Goal: Task Accomplishment & Management: Complete application form

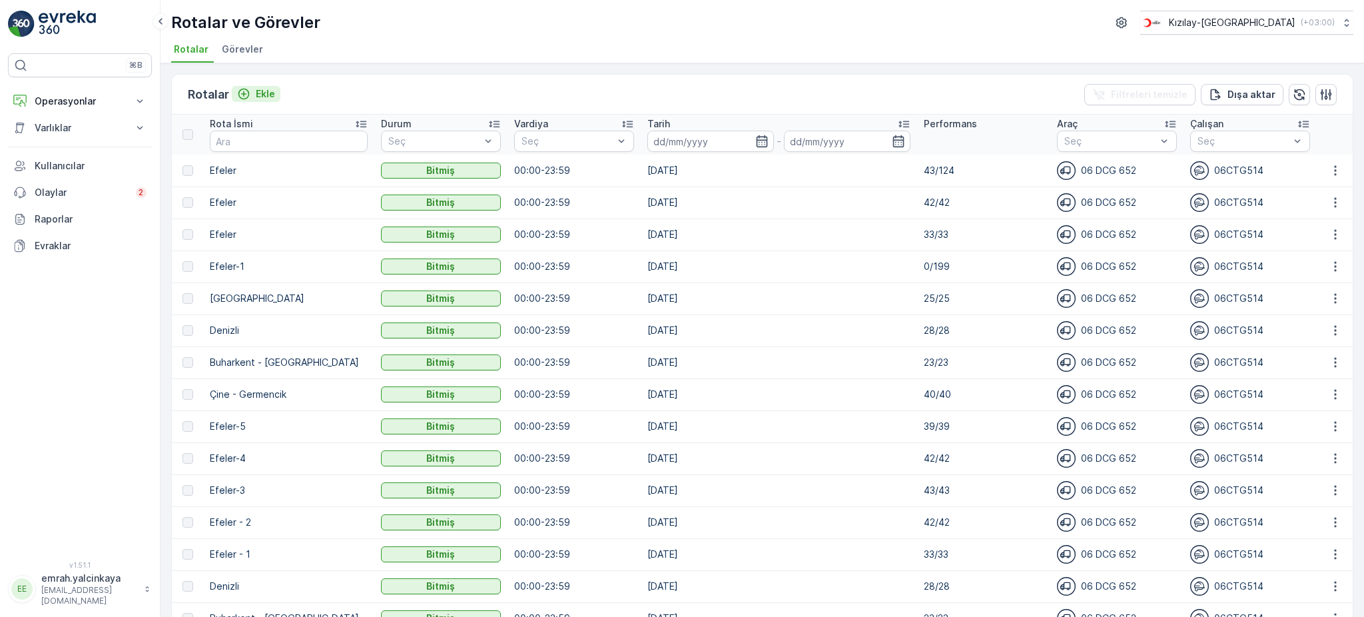
click at [259, 97] on p "Ekle" at bounding box center [265, 93] width 19 height 13
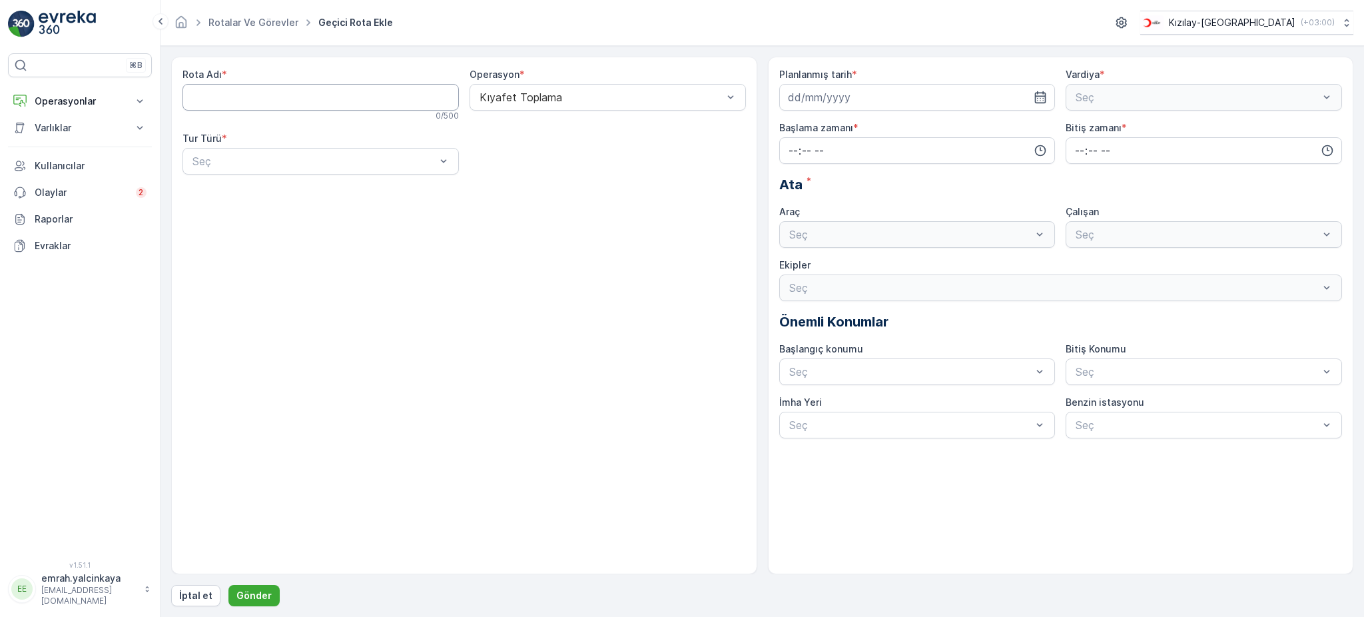
click at [364, 101] on Adı "Rota Adı" at bounding box center [320, 97] width 276 height 27
type Adı "EFELER"
click at [296, 149] on div "Seç" at bounding box center [320, 161] width 276 height 27
click at [294, 214] on div "Dinamik" at bounding box center [320, 216] width 260 height 12
click at [831, 93] on input at bounding box center [917, 97] width 276 height 27
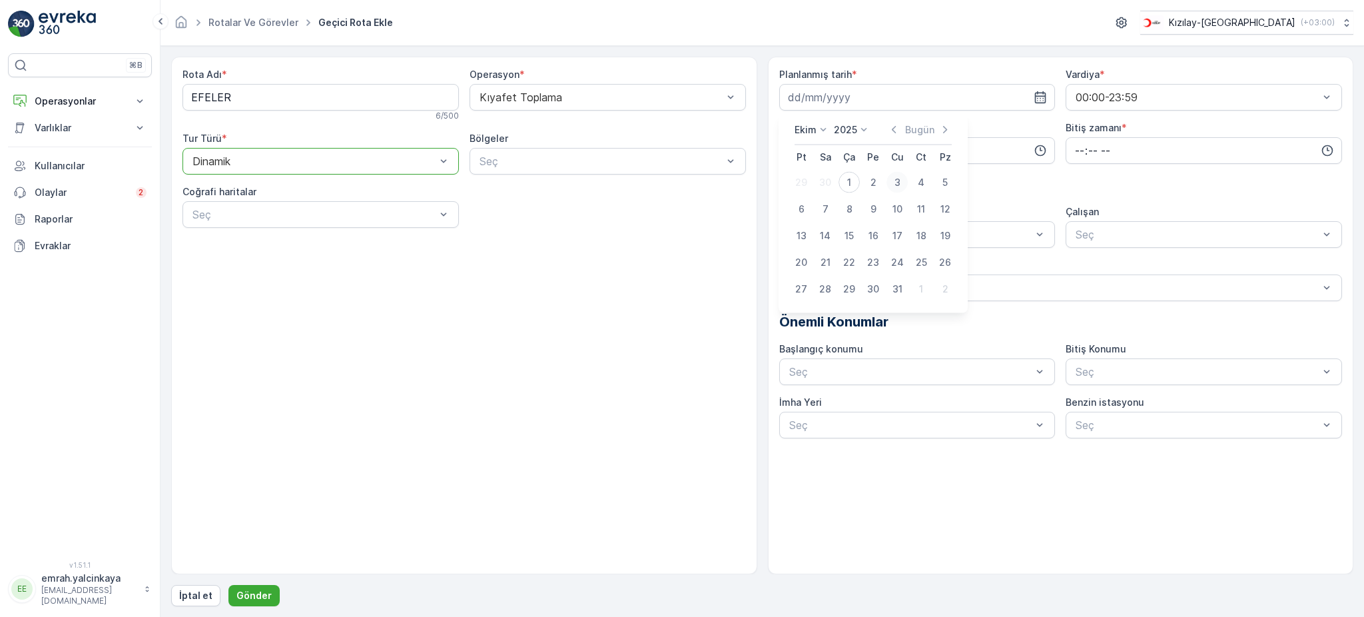
click at [901, 182] on div "3" at bounding box center [896, 182] width 21 height 21
type input "[DATE]"
click at [906, 143] on input "time" at bounding box center [917, 150] width 276 height 27
click at [793, 208] on span "07" at bounding box center [793, 210] width 12 height 13
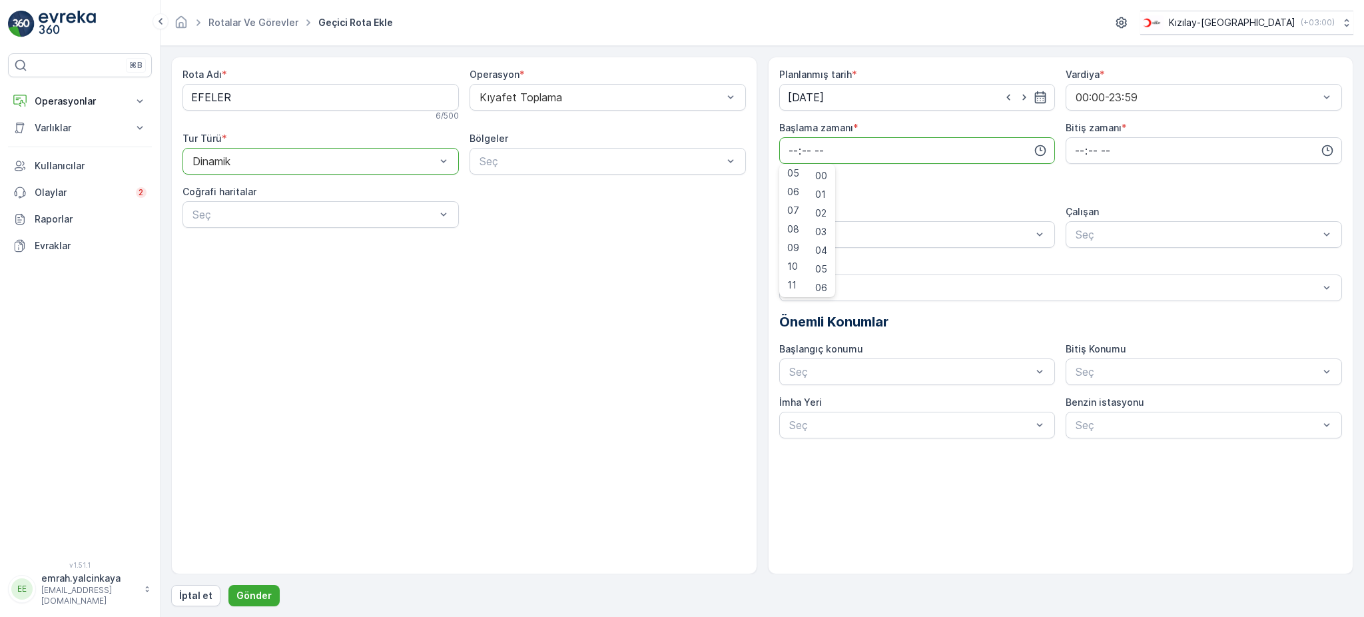
type input "07:00"
click at [1072, 151] on input "time" at bounding box center [1204, 150] width 276 height 27
click at [1078, 231] on span "17" at bounding box center [1079, 226] width 11 height 13
type input "17:00"
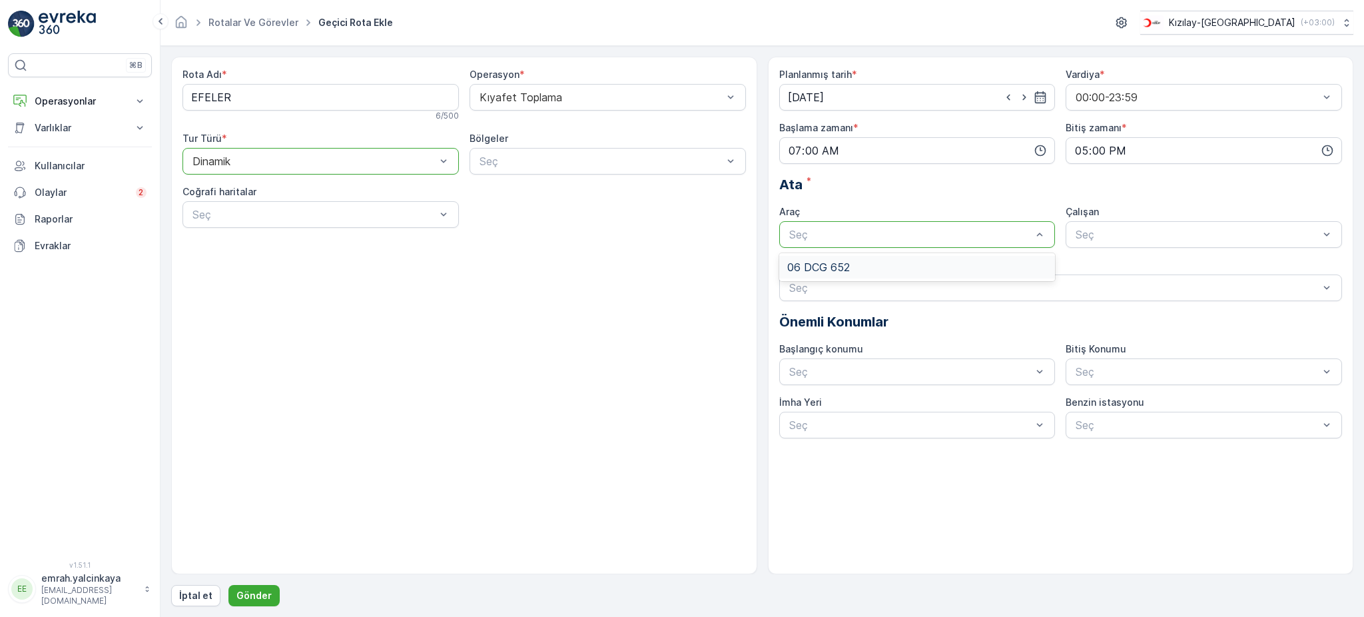
click at [1006, 257] on div "06 DCG 652" at bounding box center [917, 267] width 276 height 23
click at [1124, 259] on div "06CTG514" at bounding box center [1204, 267] width 276 height 23
click at [262, 594] on p "Gönder" at bounding box center [253, 595] width 35 height 13
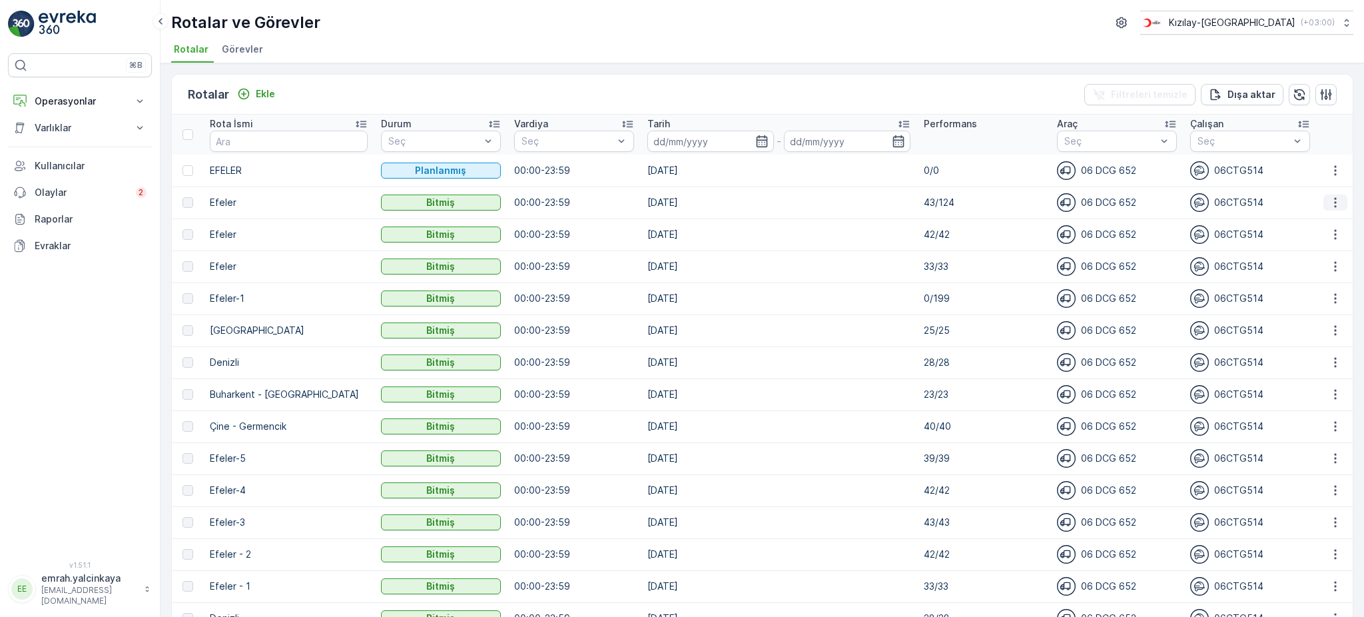
click at [1331, 206] on icon "button" at bounding box center [1335, 202] width 13 height 13
click at [1333, 224] on span "Daha fazla ayrıntı görün" at bounding box center [1305, 220] width 106 height 13
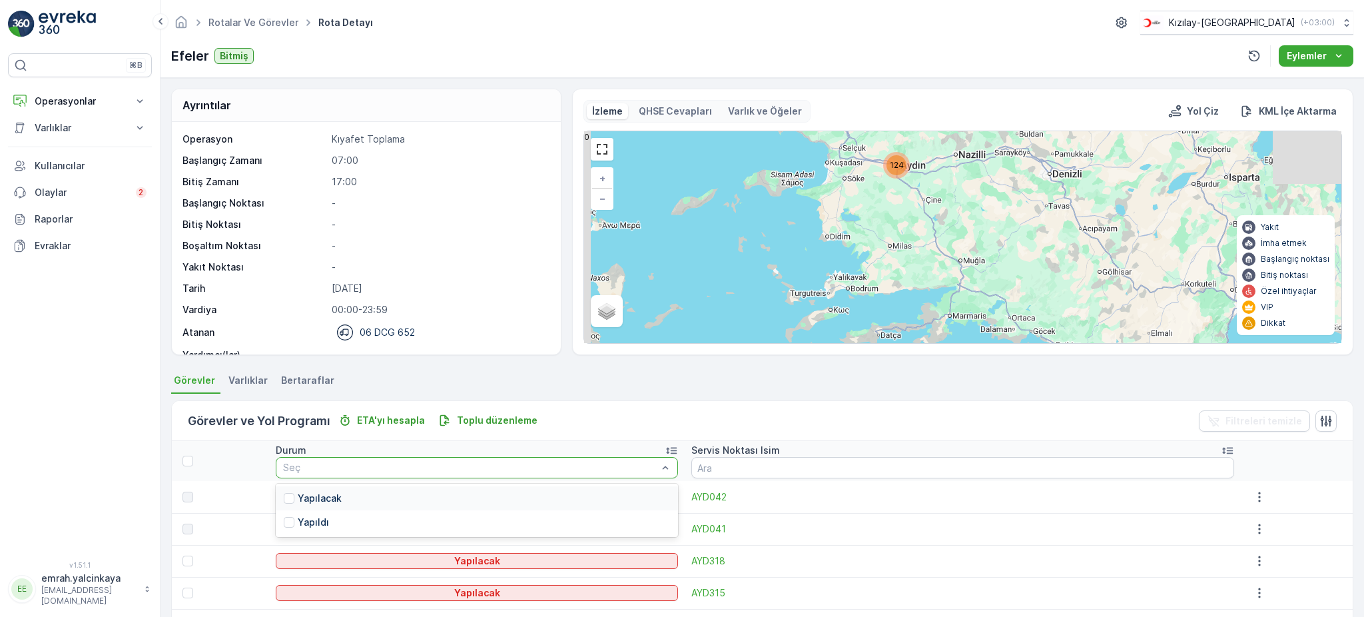
click at [335, 495] on p "Yapılacak" at bounding box center [320, 498] width 44 height 13
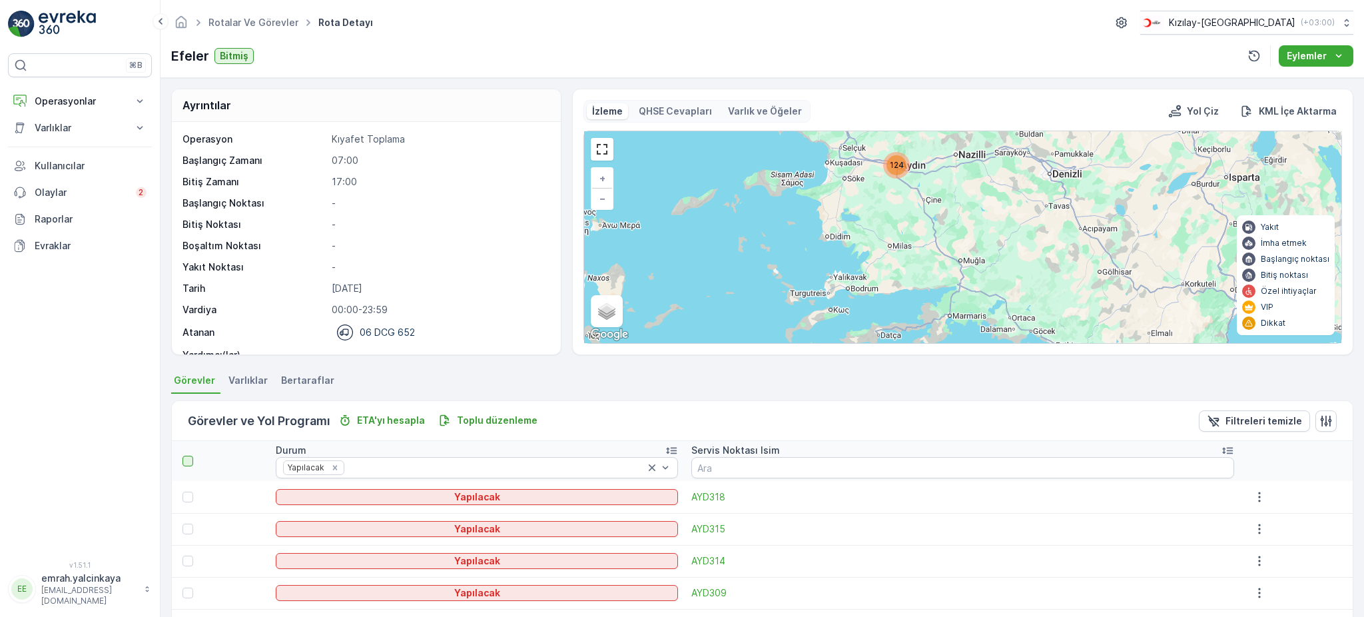
click at [186, 462] on div at bounding box center [187, 461] width 11 height 11
click at [190, 456] on input "checkbox" at bounding box center [190, 456] width 0 height 0
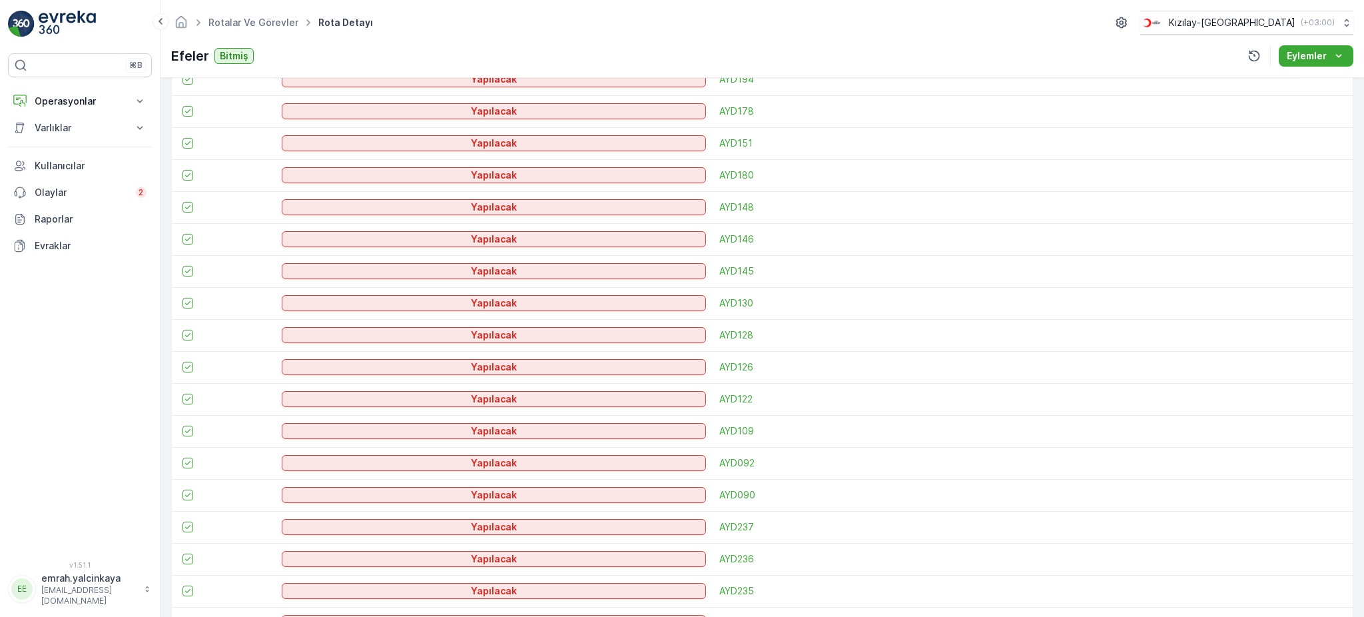
scroll to position [1518, 0]
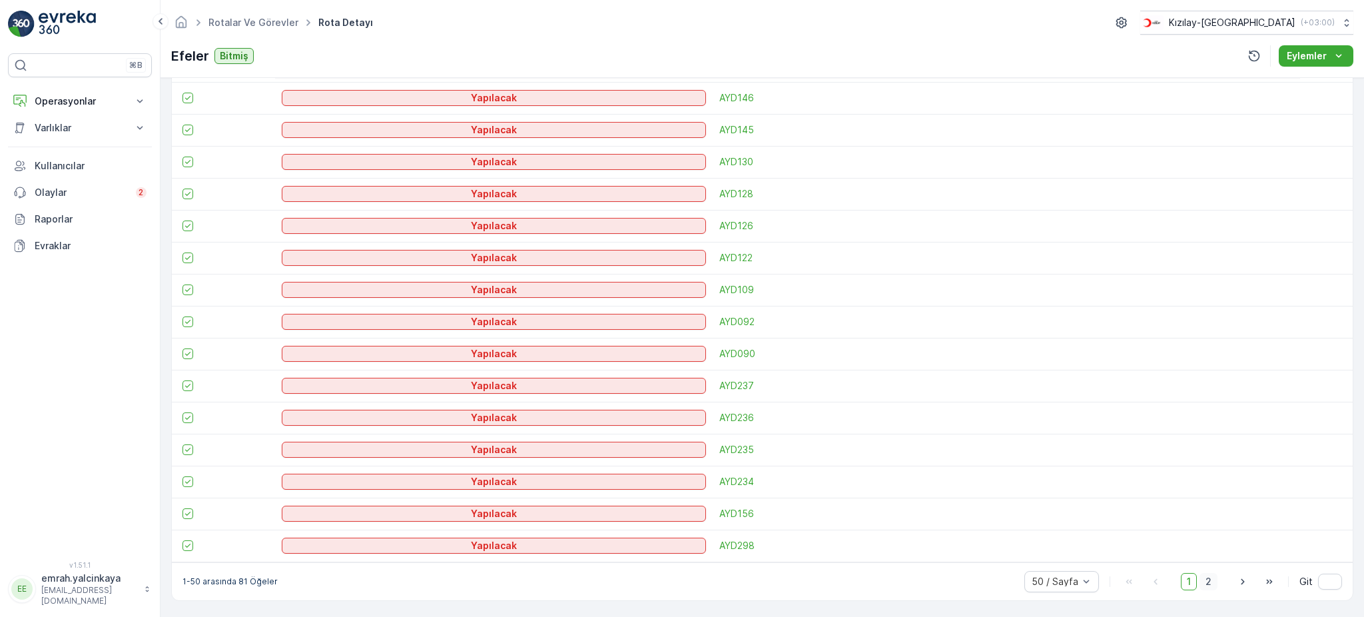
click at [1205, 583] on span "2" at bounding box center [1208, 581] width 18 height 17
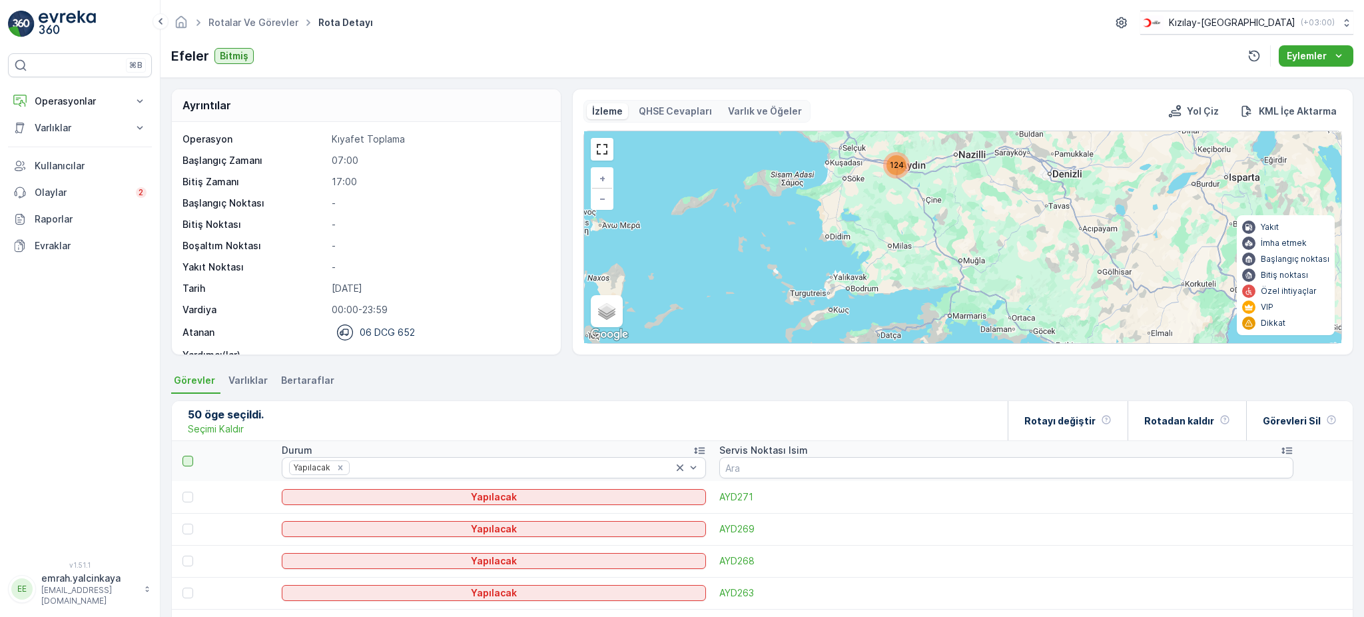
click at [187, 462] on div at bounding box center [187, 461] width 11 height 11
click at [190, 456] on input "checkbox" at bounding box center [190, 456] width 0 height 0
click at [1080, 427] on div "Rotayı değiştir" at bounding box center [1067, 420] width 87 height 39
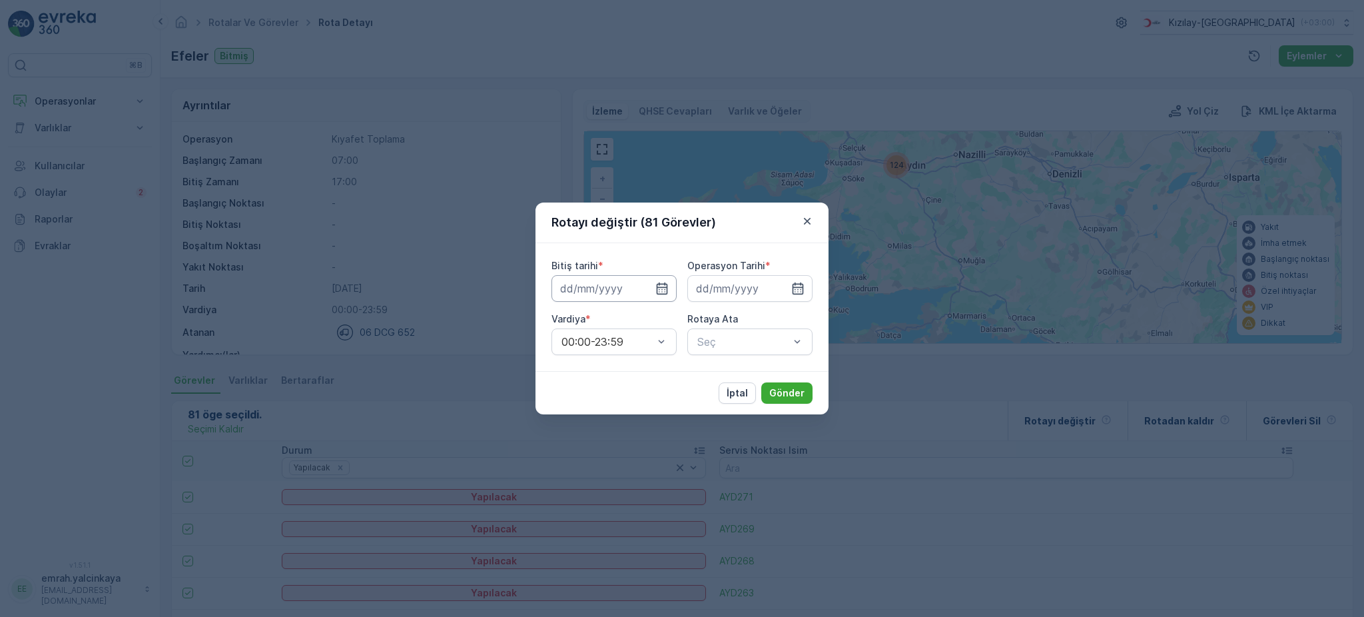
click at [647, 290] on input at bounding box center [613, 288] width 125 height 27
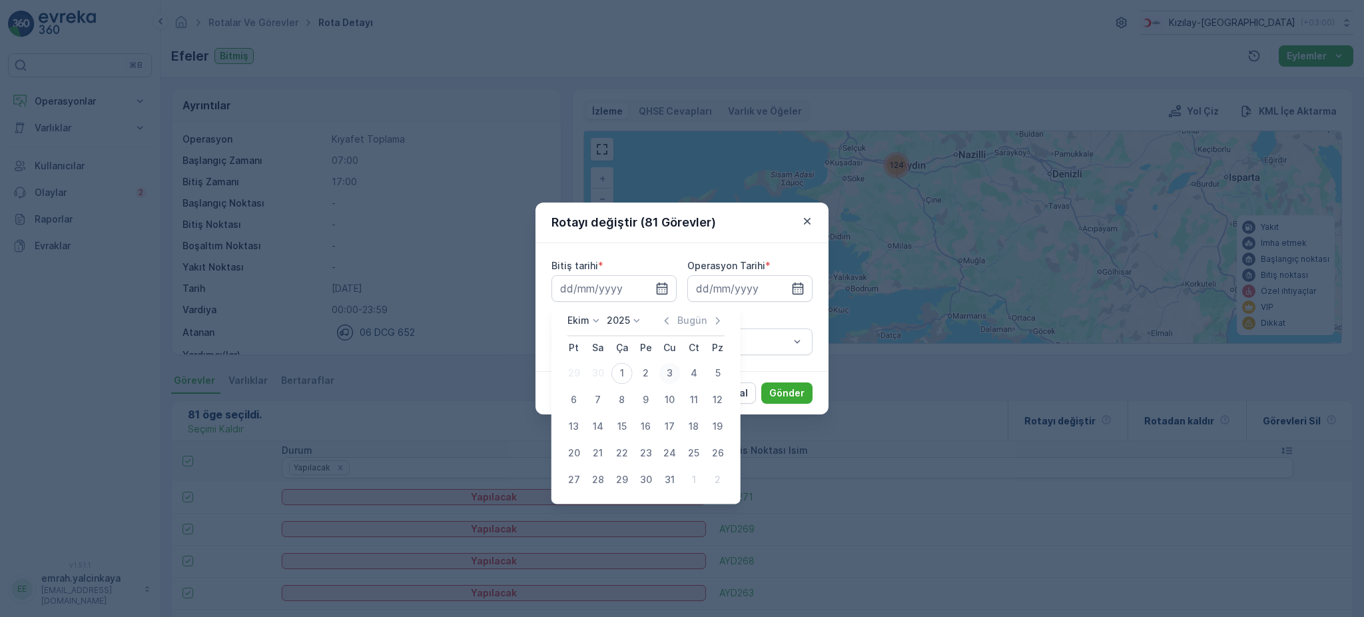
click at [667, 374] on div "3" at bounding box center [669, 372] width 21 height 21
type input "[DATE]"
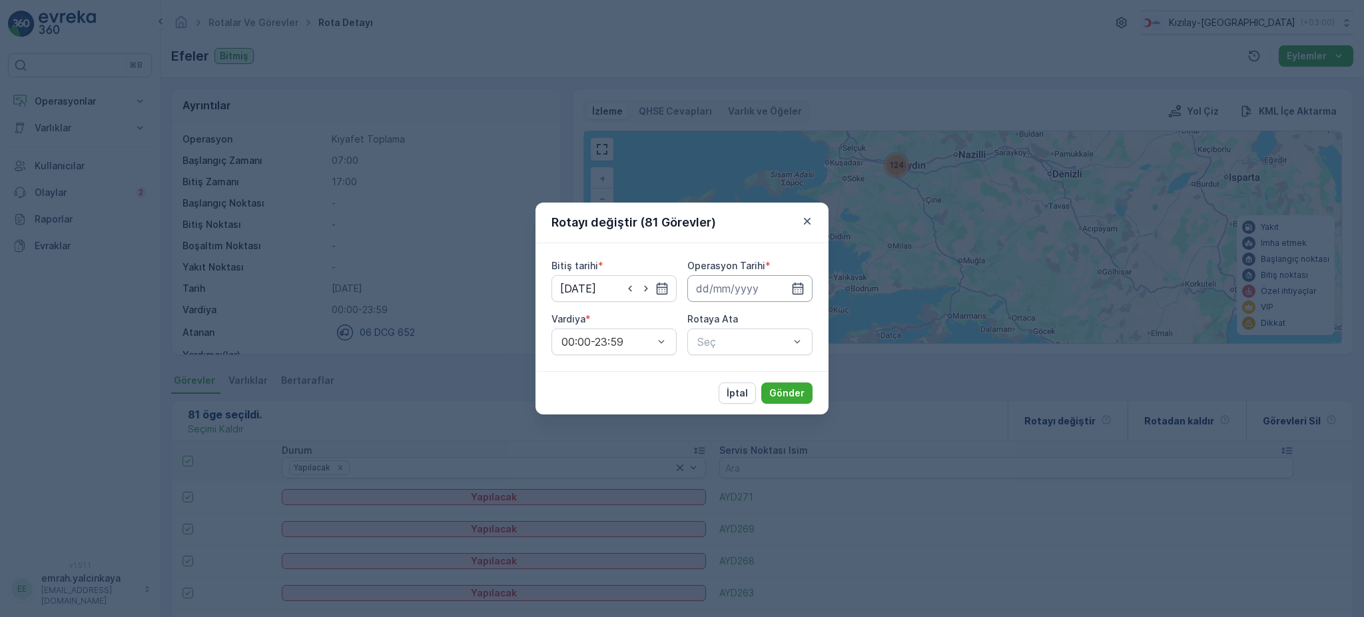
click at [730, 292] on input at bounding box center [749, 288] width 125 height 27
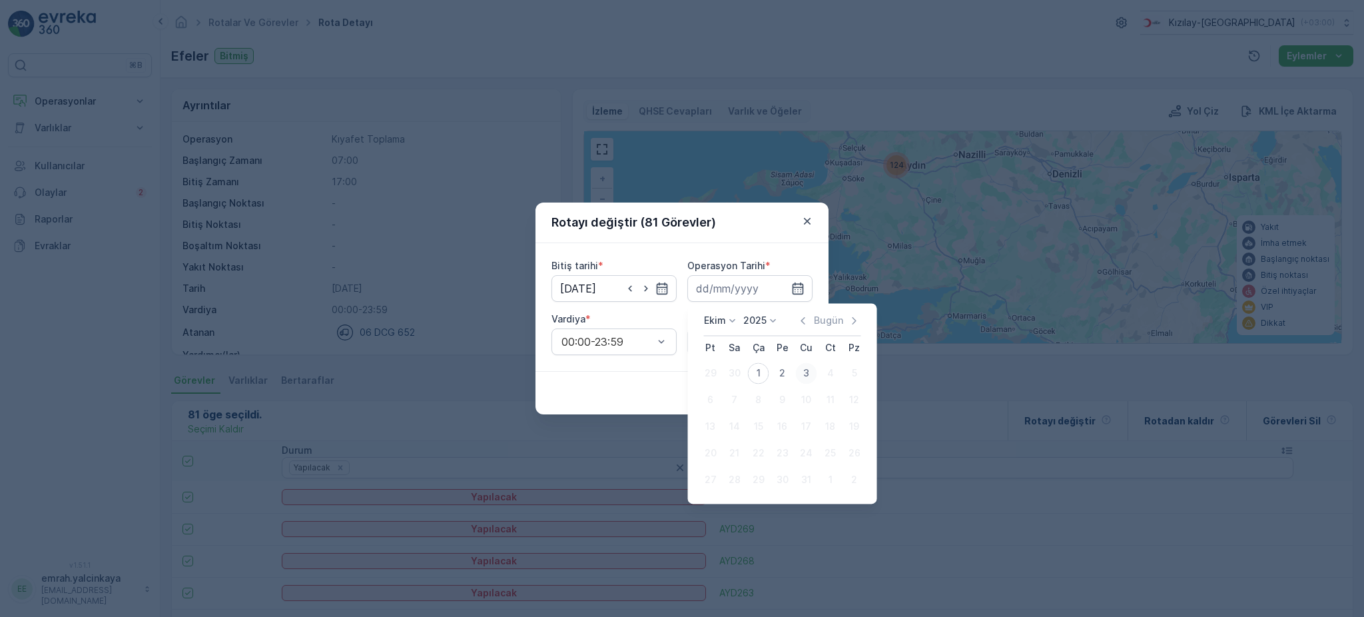
click at [805, 370] on div "3" at bounding box center [806, 372] width 21 height 21
type input "[DATE]"
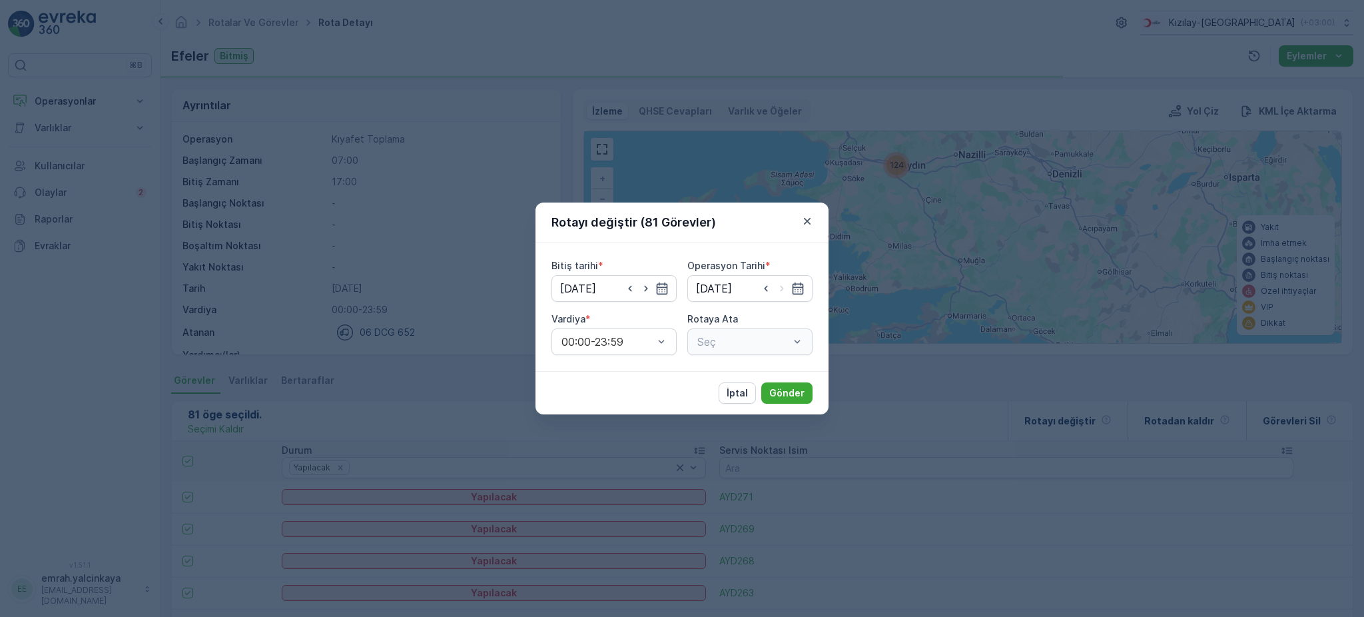
click at [739, 346] on div "Seç" at bounding box center [749, 341] width 125 height 27
click at [757, 371] on span "EFELER (Planlanmış) - 06 DCG 652" at bounding box center [749, 380] width 109 height 24
click at [785, 390] on p "Gönder" at bounding box center [786, 392] width 35 height 13
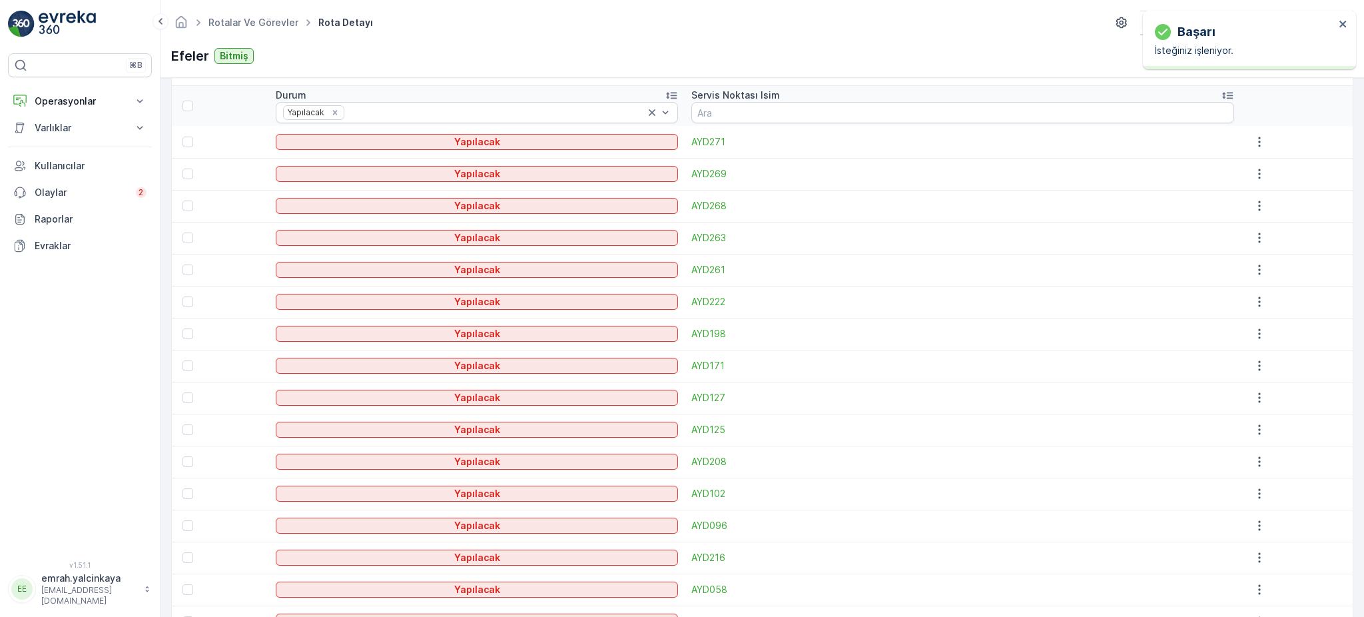
scroll to position [623, 0]
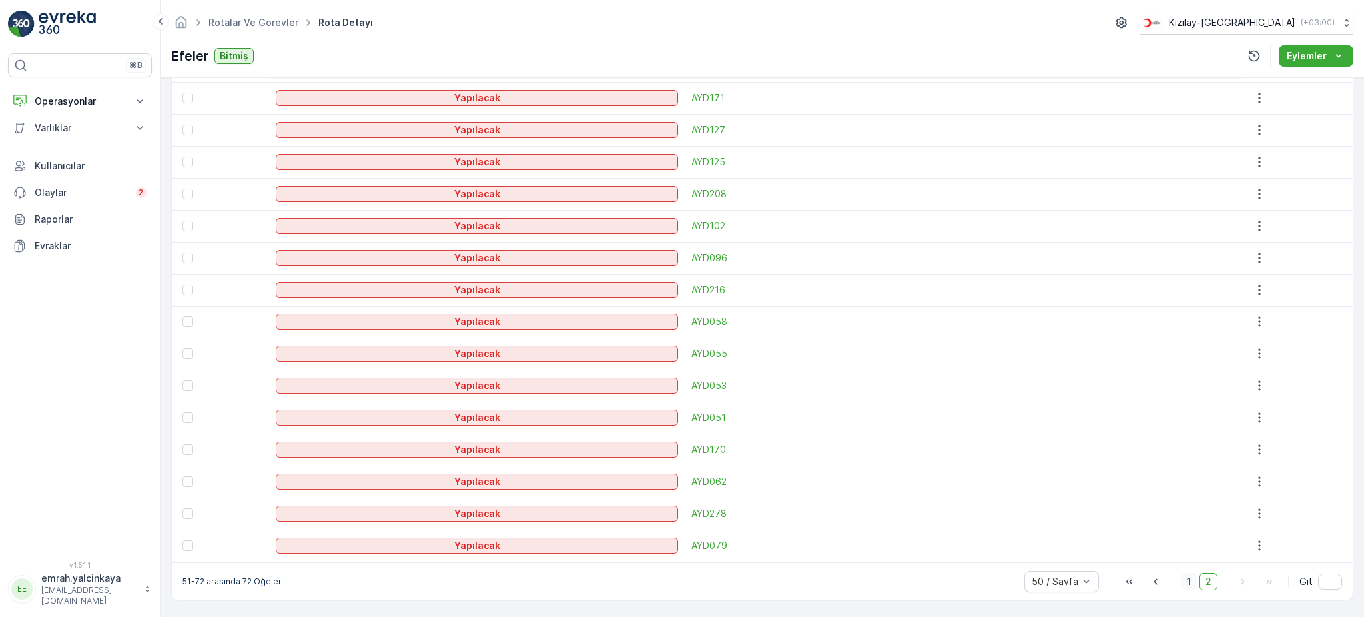
click at [1186, 581] on span "1" at bounding box center [1189, 581] width 16 height 17
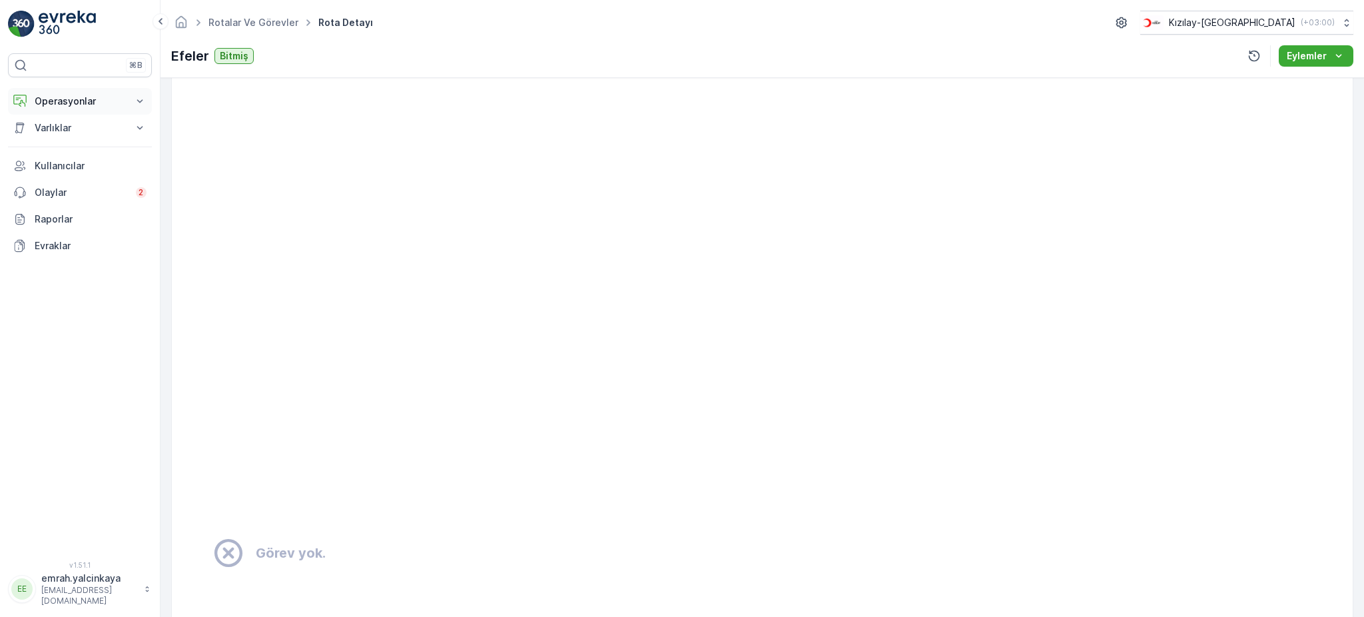
click at [59, 102] on p "Operasyonlar" at bounding box center [80, 101] width 91 height 13
click at [54, 161] on p "Rotalar & Görevler" at bounding box center [75, 161] width 83 height 13
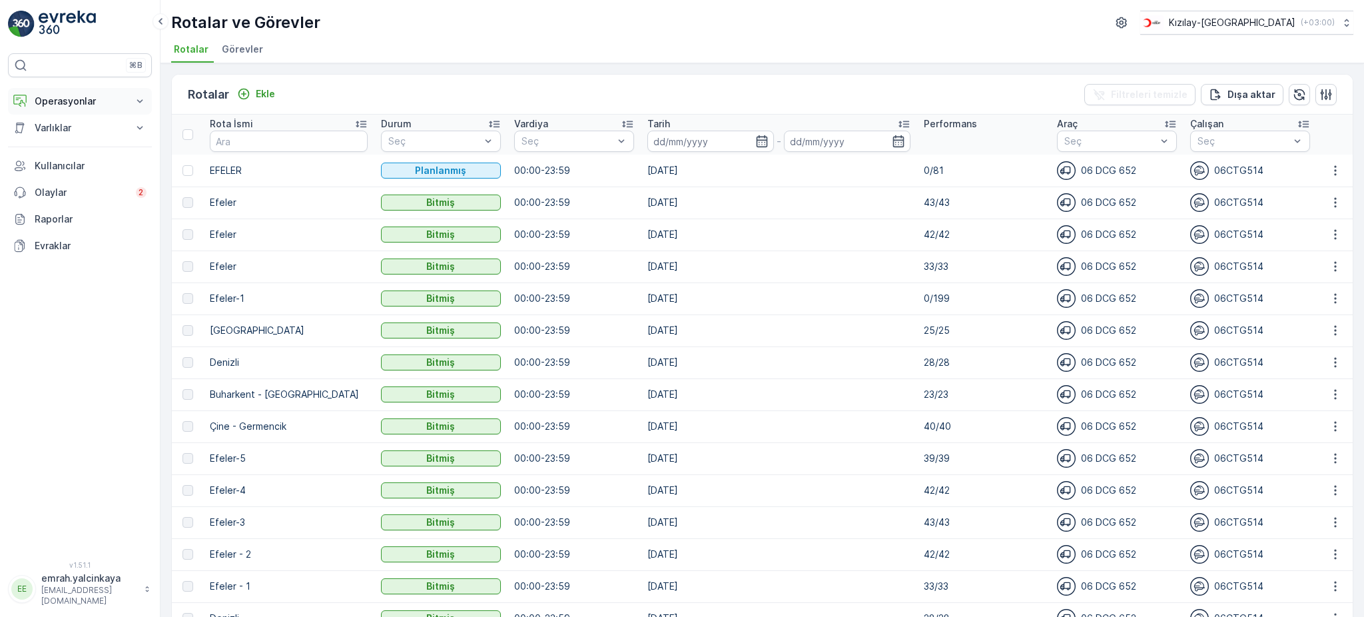
click at [63, 105] on p "Operasyonlar" at bounding box center [80, 101] width 91 height 13
click at [1163, 29] on img at bounding box center [1151, 22] width 23 height 15
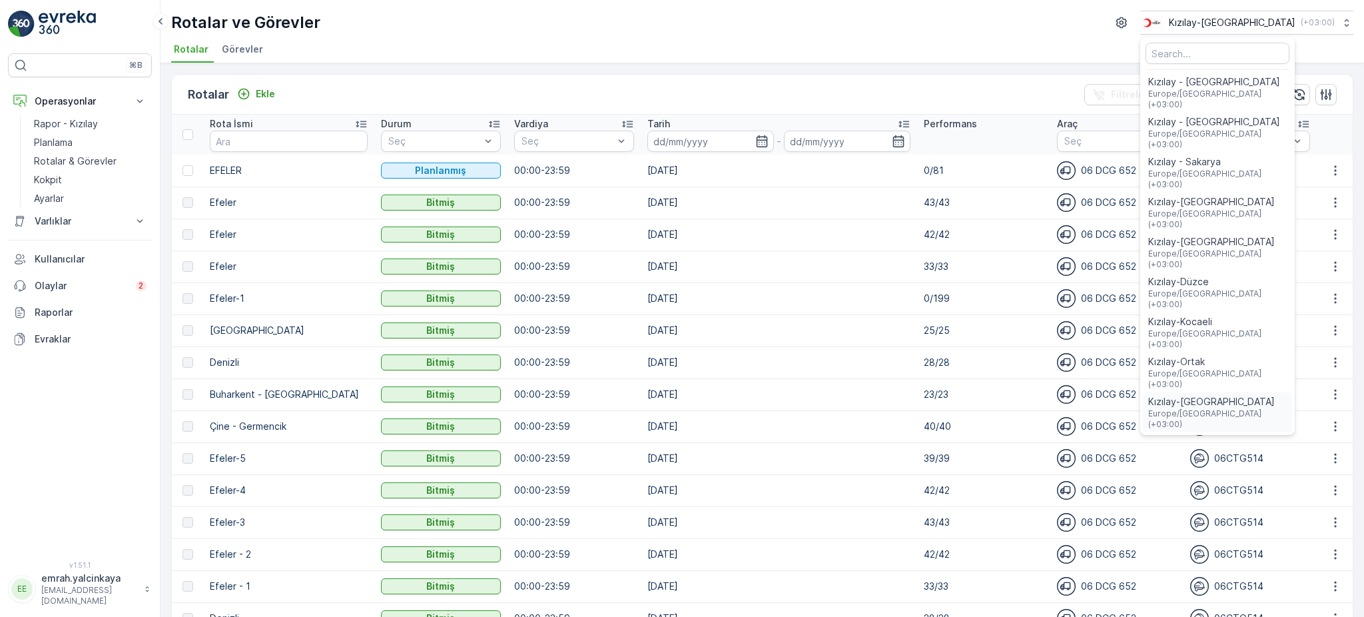
click at [1268, 395] on span "Kızılay-[GEOGRAPHIC_DATA]" at bounding box center [1217, 401] width 139 height 13
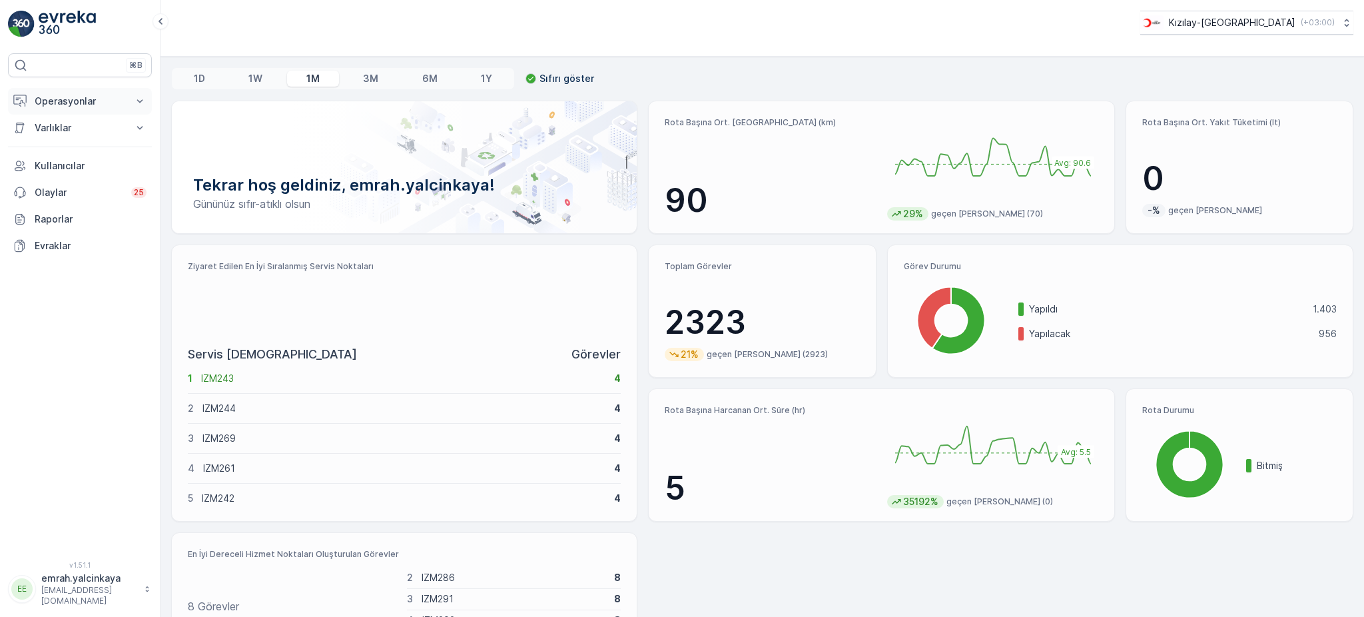
click at [60, 99] on p "Operasyonlar" at bounding box center [80, 101] width 91 height 13
click at [85, 159] on p "Rotalar & Görevler" at bounding box center [75, 161] width 83 height 13
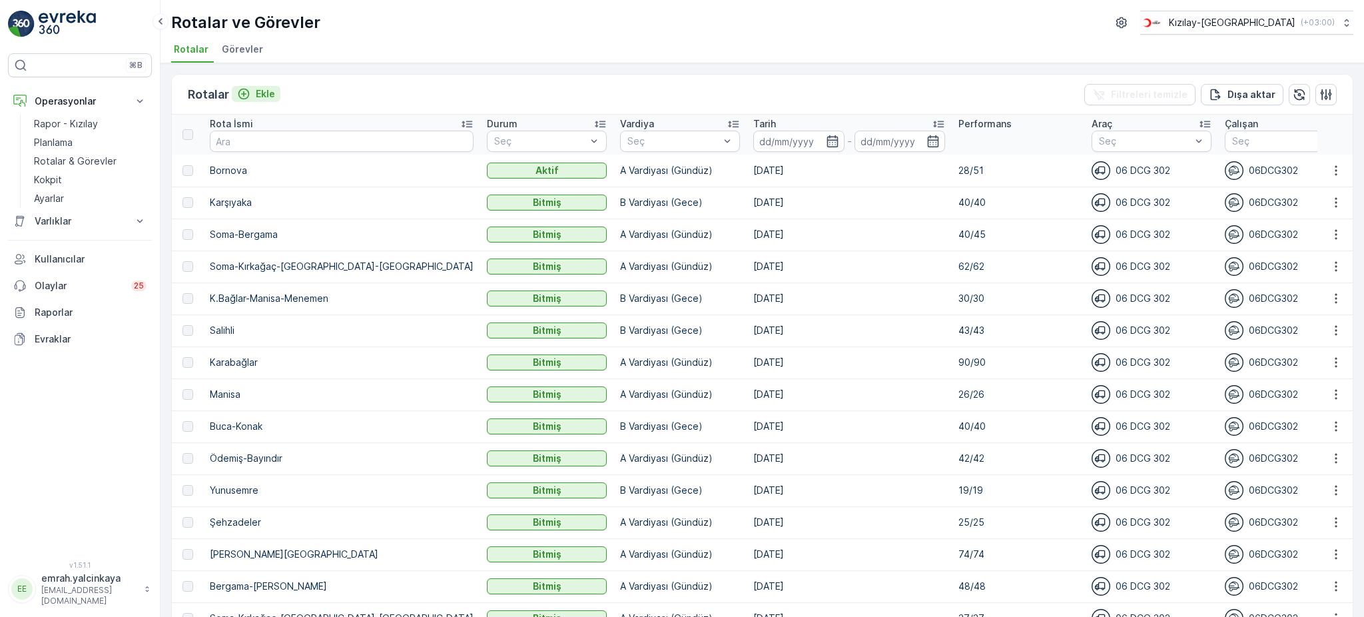
click at [262, 93] on p "Ekle" at bounding box center [265, 93] width 19 height 13
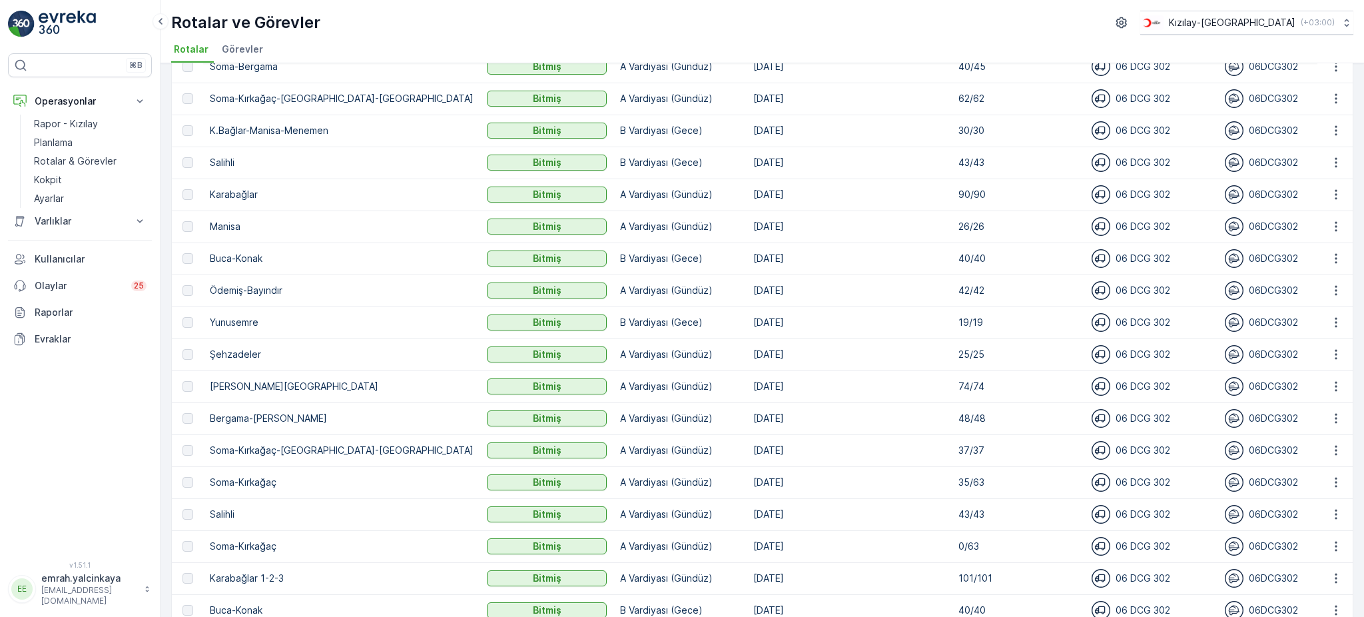
scroll to position [177, 0]
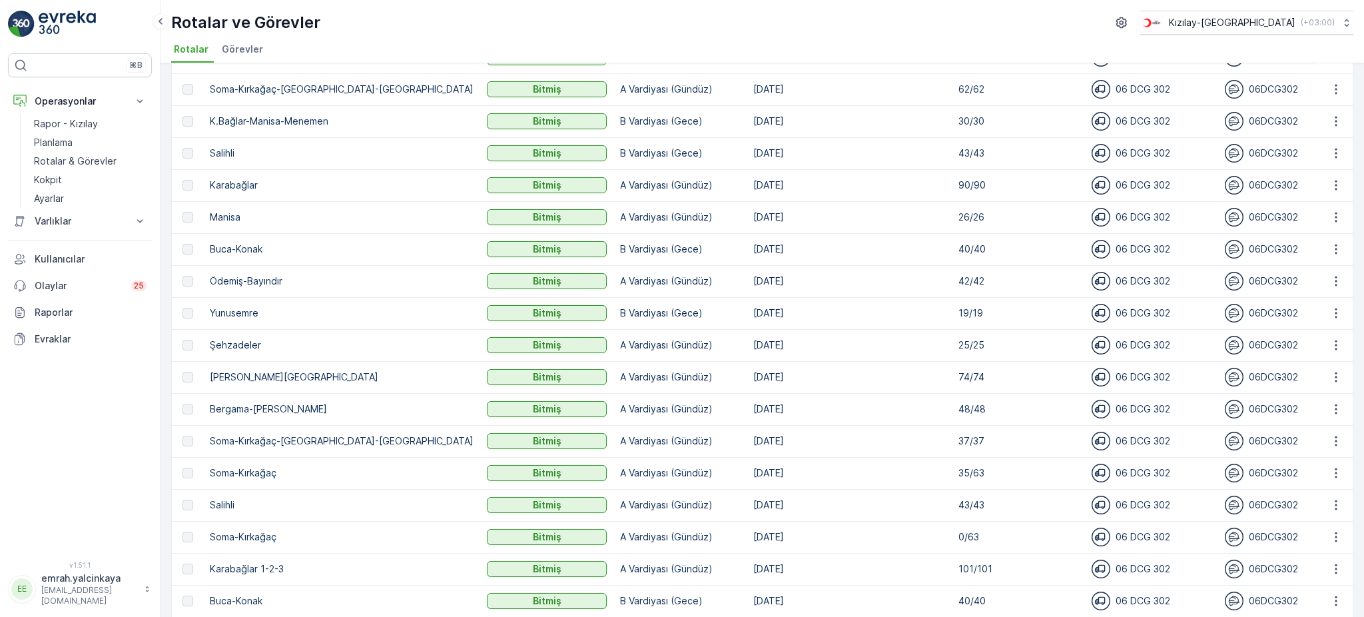
click at [229, 501] on p "Salihli" at bounding box center [342, 504] width 264 height 13
copy p "Salihli"
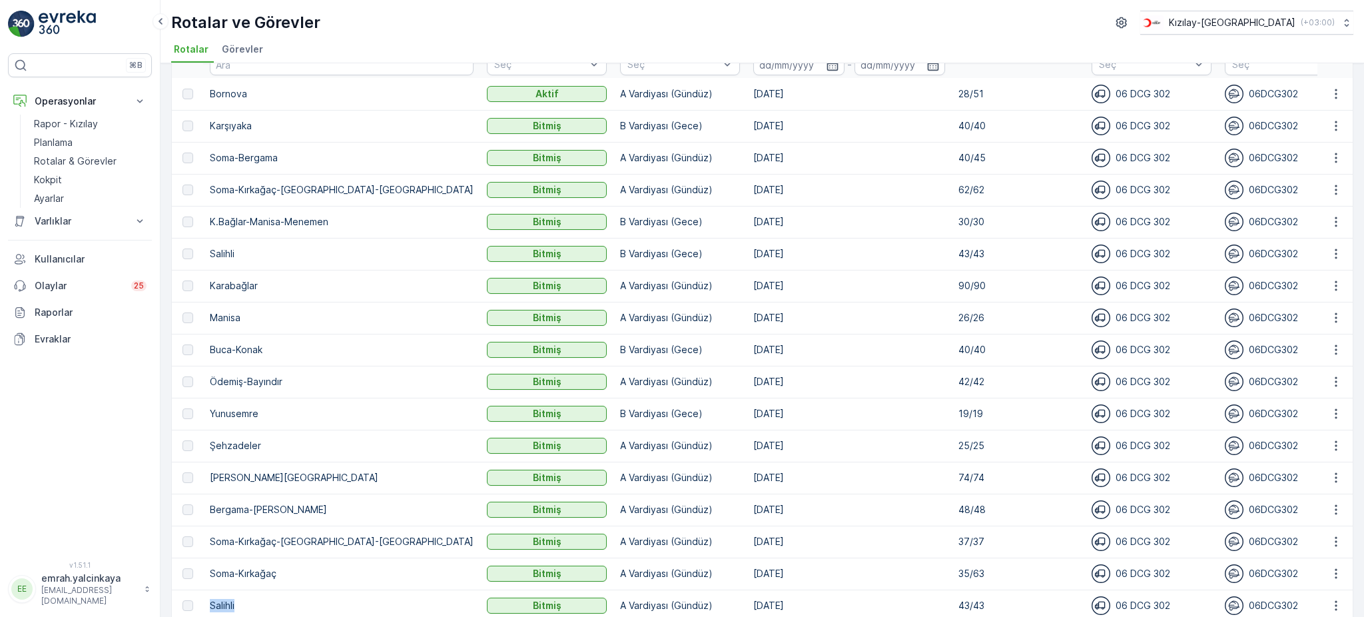
scroll to position [0, 0]
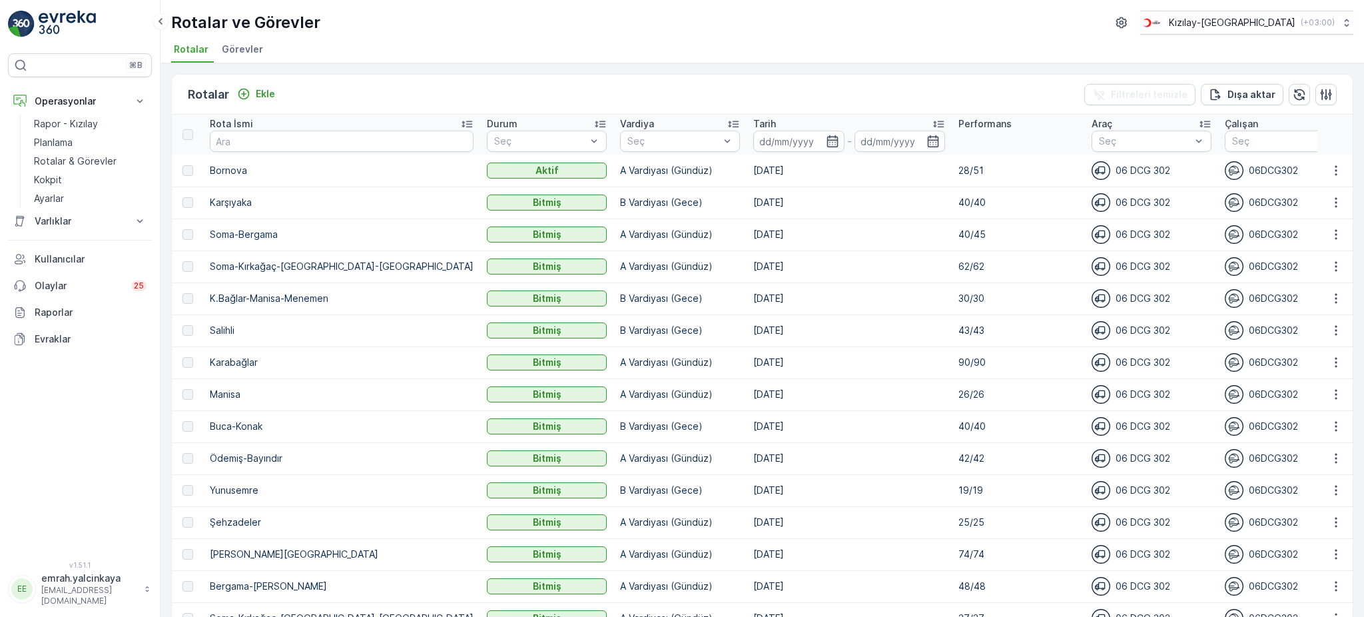
click at [753, 123] on p "Tarih" at bounding box center [764, 123] width 23 height 13
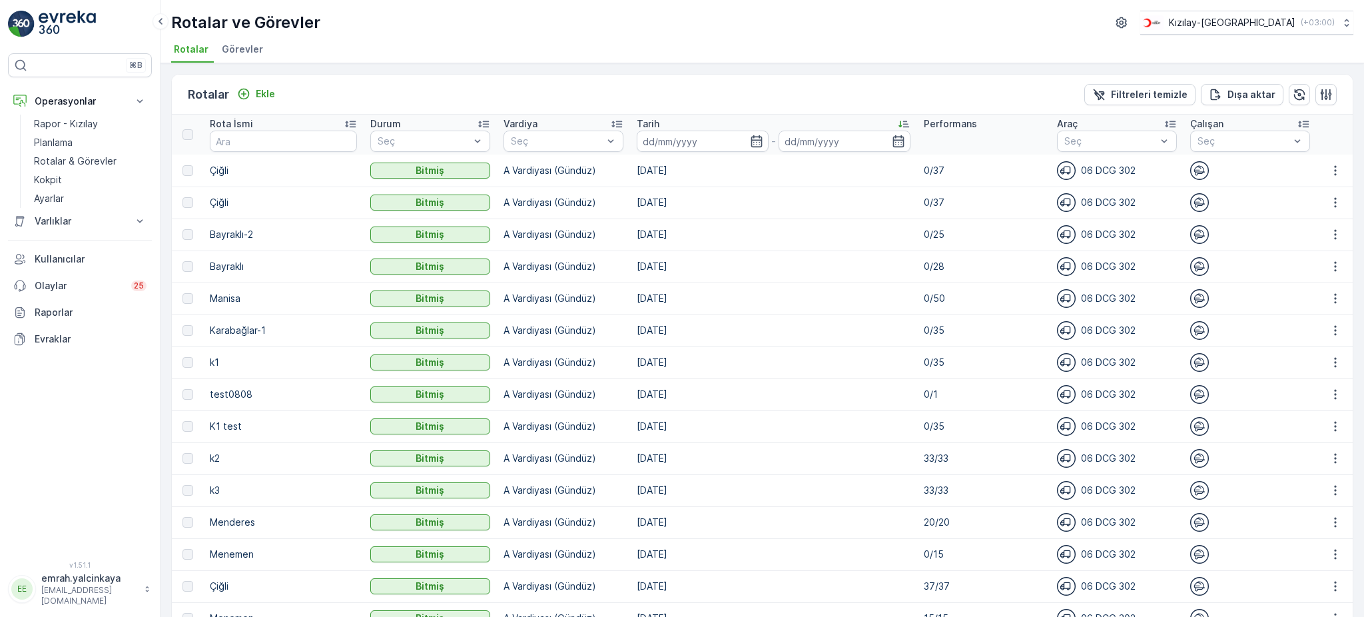
click at [637, 125] on p "Tarih" at bounding box center [648, 123] width 23 height 13
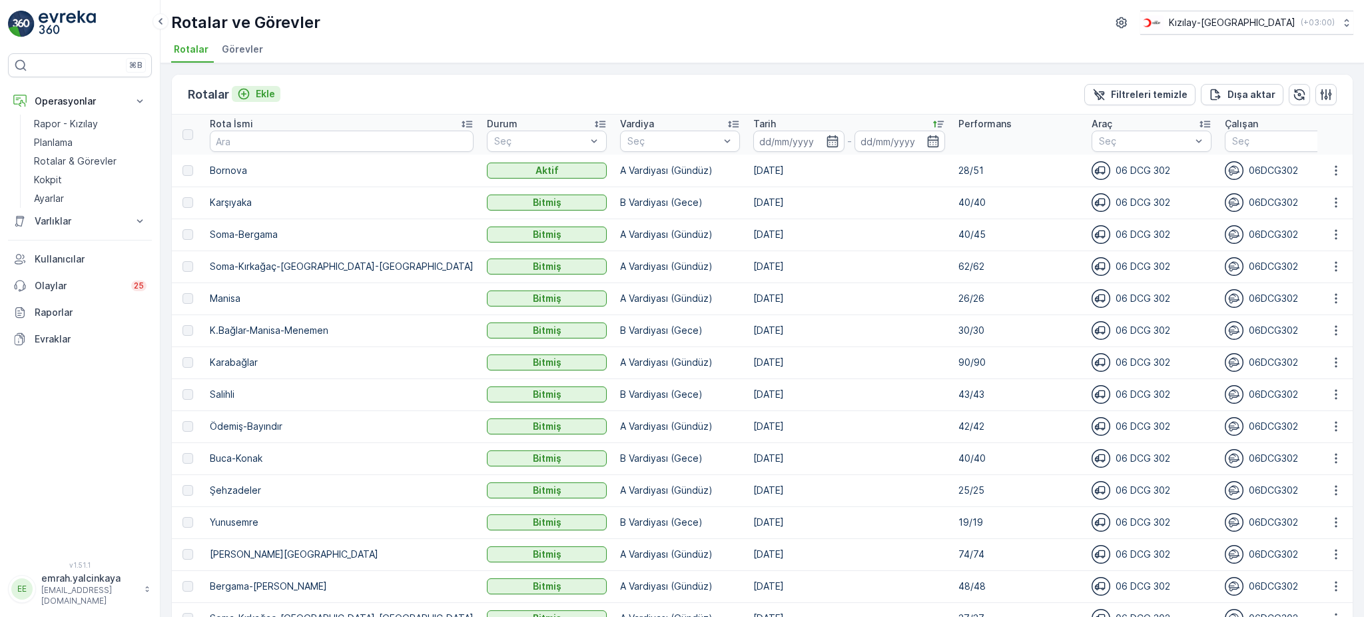
click at [267, 95] on p "Ekle" at bounding box center [265, 93] width 19 height 13
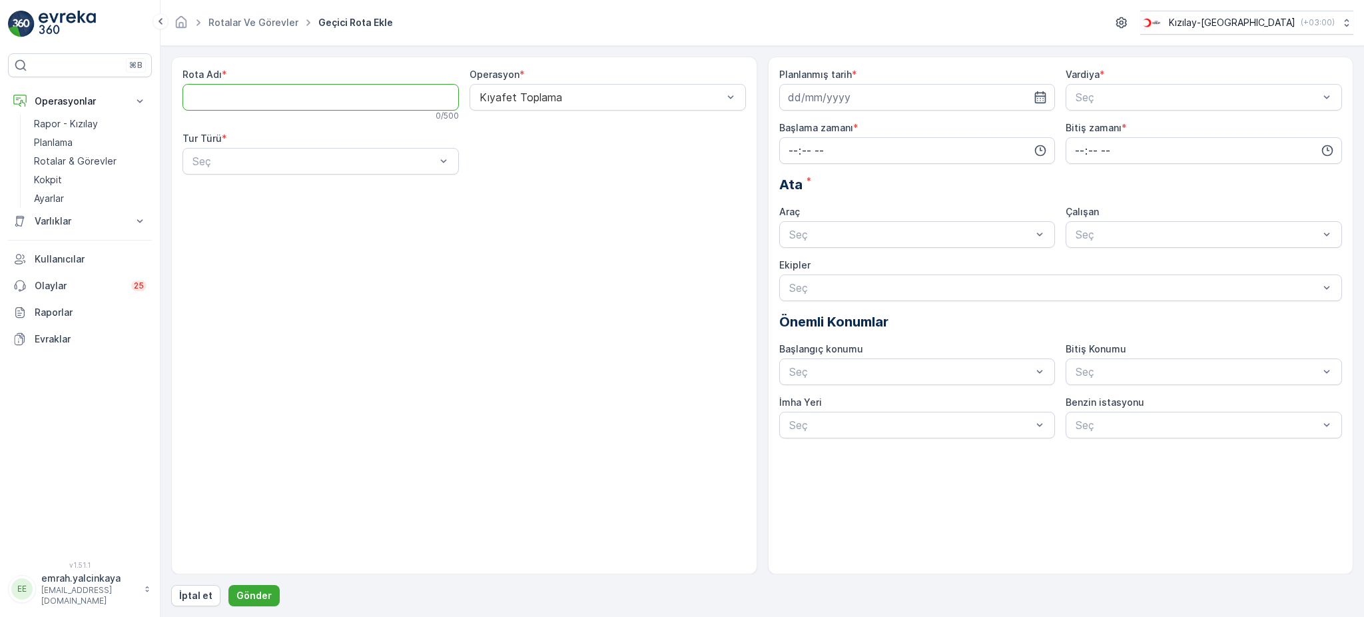
click at [267, 95] on Adı "Rota Adı" at bounding box center [320, 97] width 276 height 27
paste Adı "Salihli"
type Adı "Salihli"
click at [231, 169] on div "Seç" at bounding box center [320, 161] width 276 height 27
click at [237, 201] on div "Statik" at bounding box center [320, 193] width 276 height 23
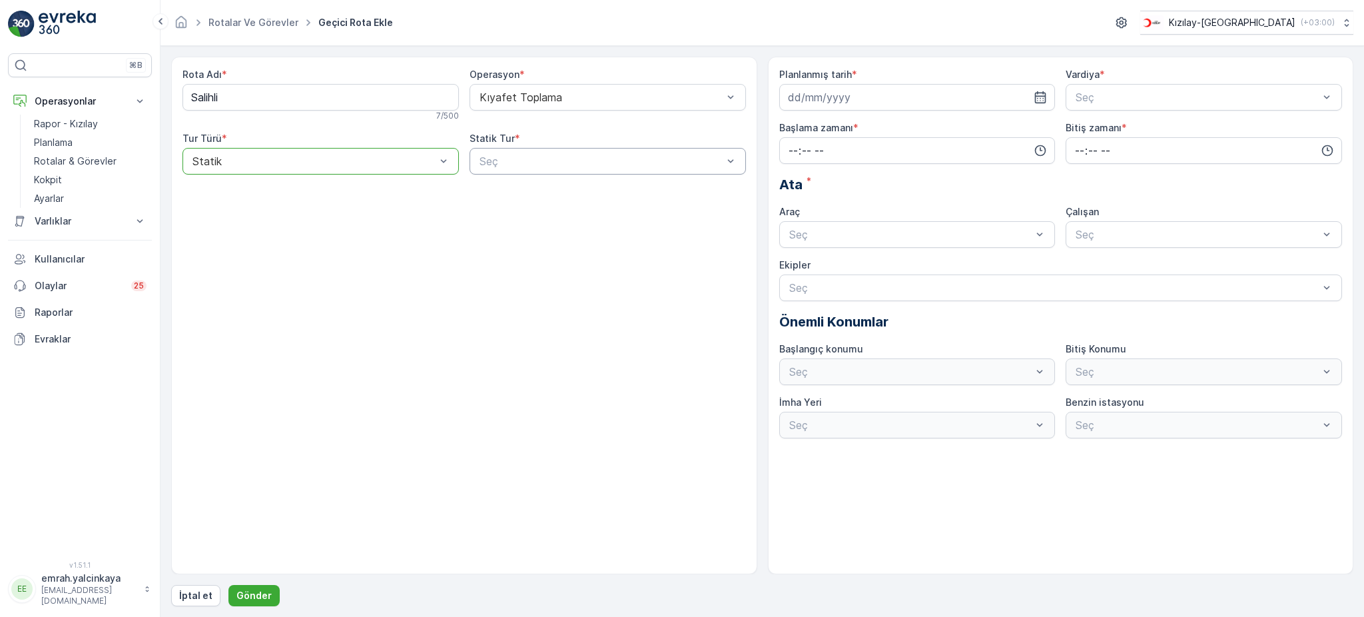
click at [549, 170] on div "Seç" at bounding box center [608, 161] width 276 height 27
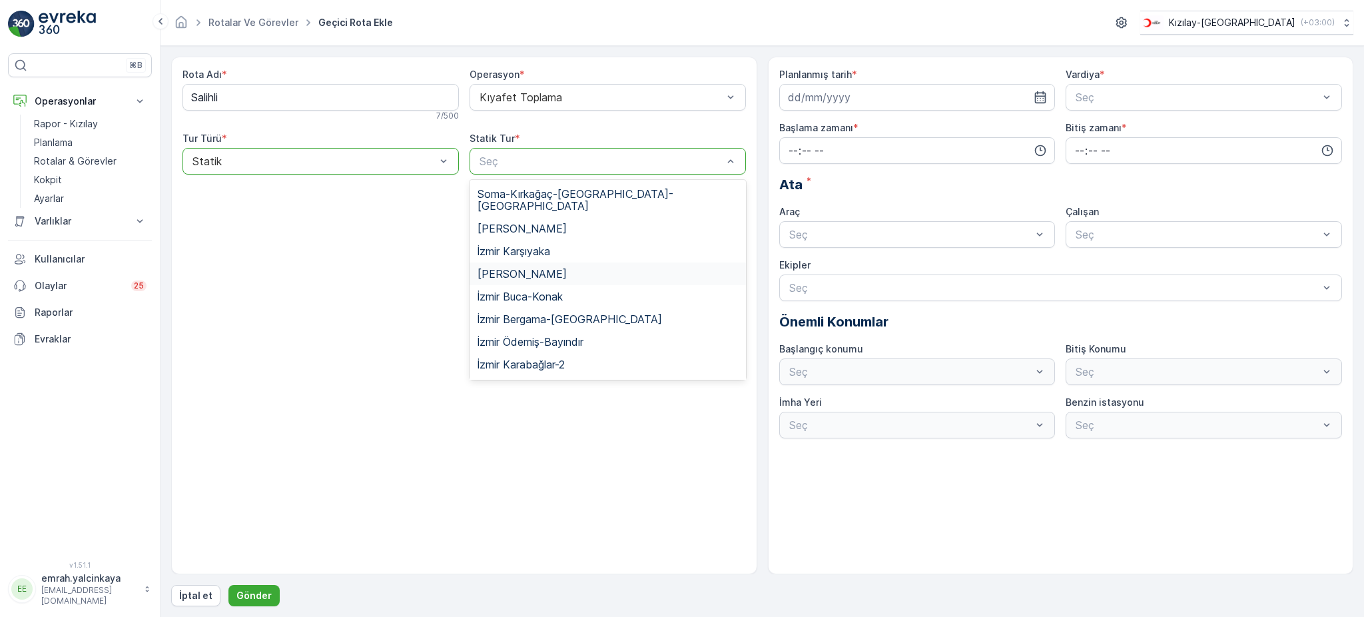
click at [541, 268] on span "Manisa Salihli" at bounding box center [522, 274] width 89 height 12
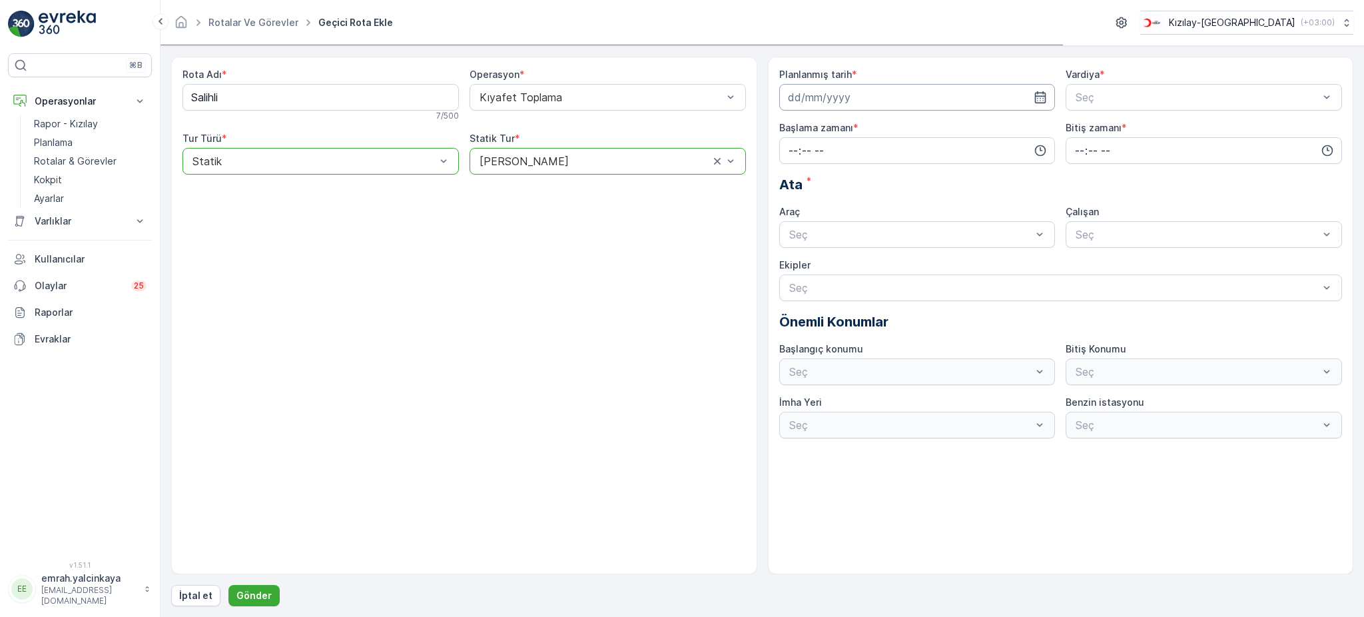
click at [895, 103] on input at bounding box center [917, 97] width 276 height 27
click at [870, 184] on div "2" at bounding box center [872, 182] width 21 height 21
type input "[DATE]"
drag, startPoint x: 1090, startPoint y: 96, endPoint x: 1098, endPoint y: 112, distance: 18.2
click at [1104, 124] on span "A Vardiyası (Gündüz)" at bounding box center [1125, 130] width 103 height 12
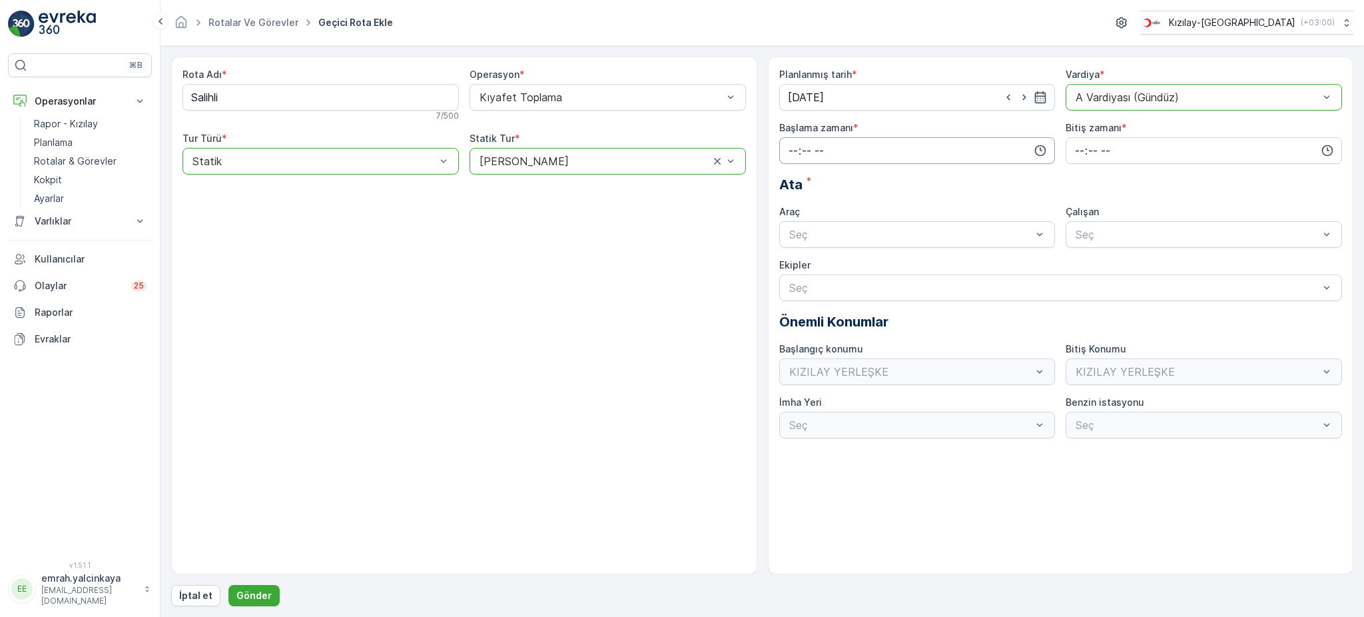
click at [944, 155] on input "time" at bounding box center [917, 150] width 276 height 27
click at [794, 198] on span "06" at bounding box center [793, 198] width 12 height 13
type input "06:00"
click at [1075, 149] on input "time" at bounding box center [1204, 150] width 276 height 27
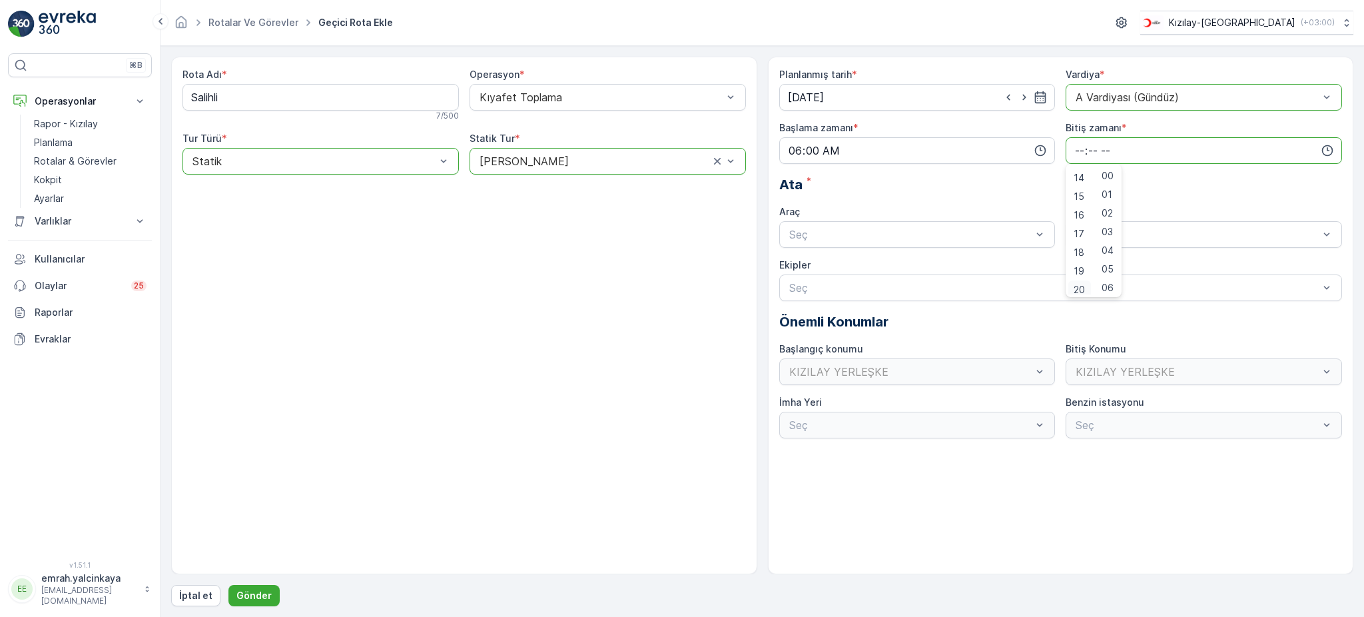
scroll to position [266, 0]
click at [1085, 190] on div "15" at bounding box center [1079, 189] width 23 height 19
type input "15:00"
click at [918, 266] on div "06 DCG 302" at bounding box center [917, 267] width 260 height 12
drag, startPoint x: 1108, startPoint y: 262, endPoint x: 930, endPoint y: 328, distance: 189.4
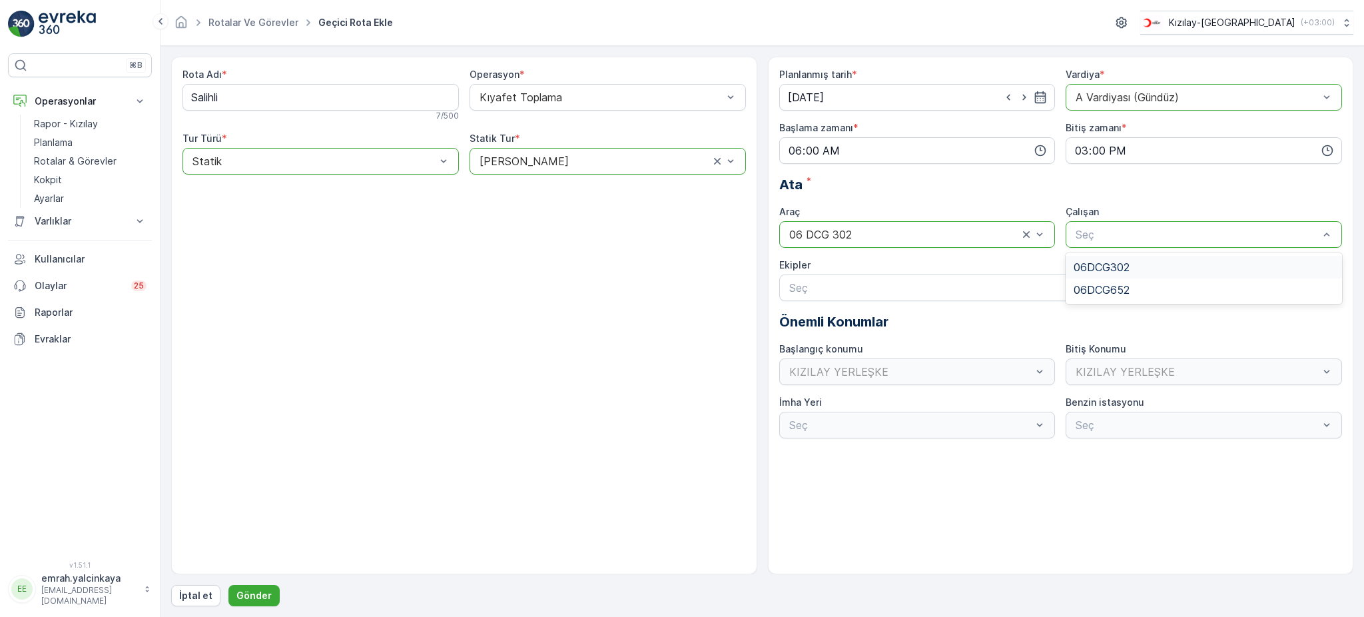
click at [1107, 262] on span "06DCG302" at bounding box center [1102, 267] width 56 height 12
click at [268, 601] on button "Gönder" at bounding box center [253, 595] width 51 height 21
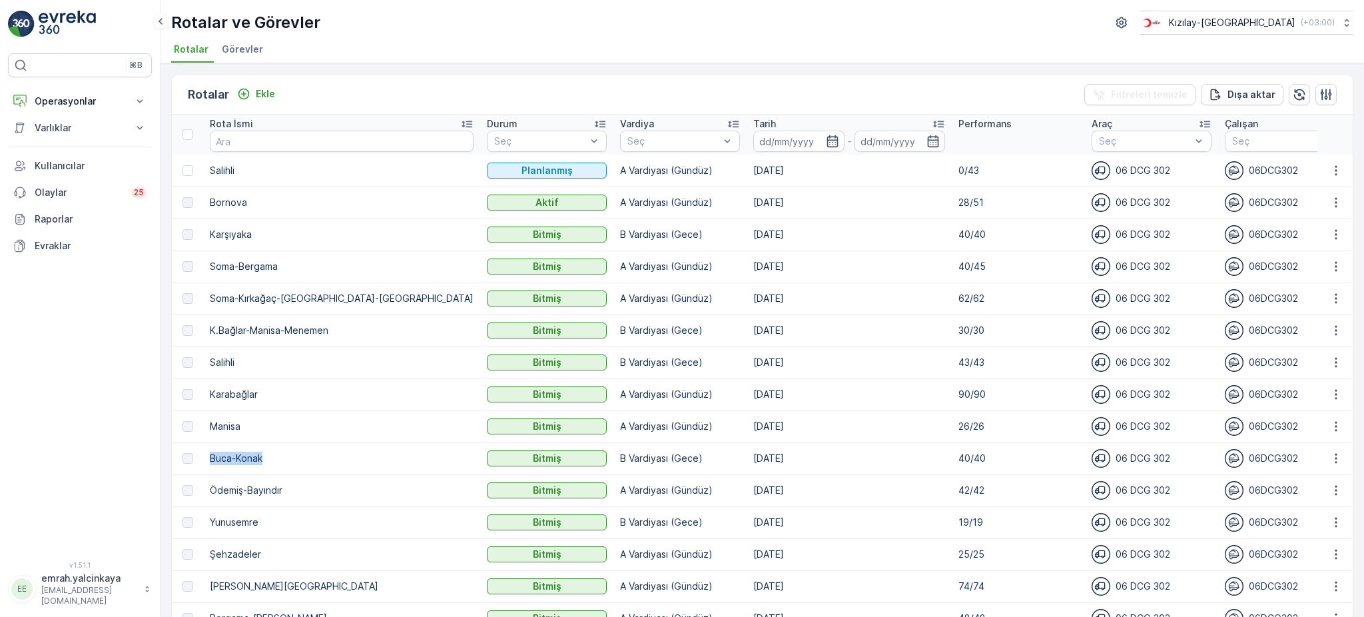
drag, startPoint x: 210, startPoint y: 457, endPoint x: 272, endPoint y: 458, distance: 62.0
click at [272, 458] on p "Buca-Konak" at bounding box center [342, 458] width 264 height 13
copy p "Buca-Konak"
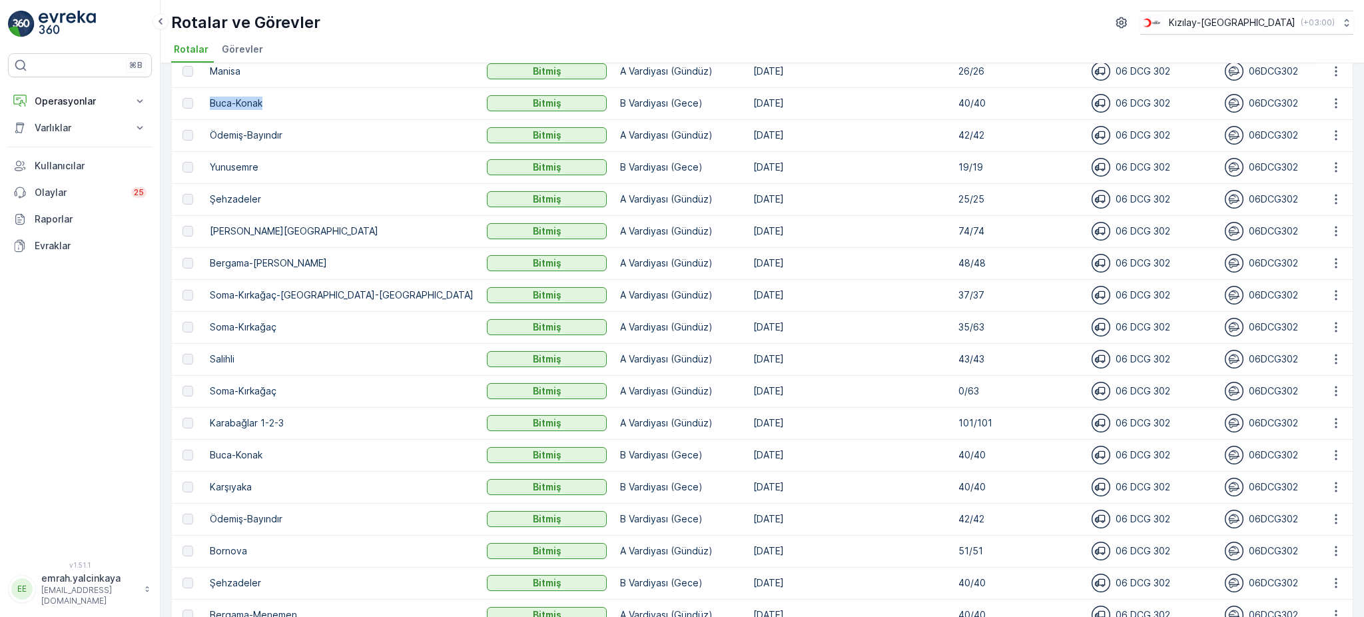
scroll to position [266, 0]
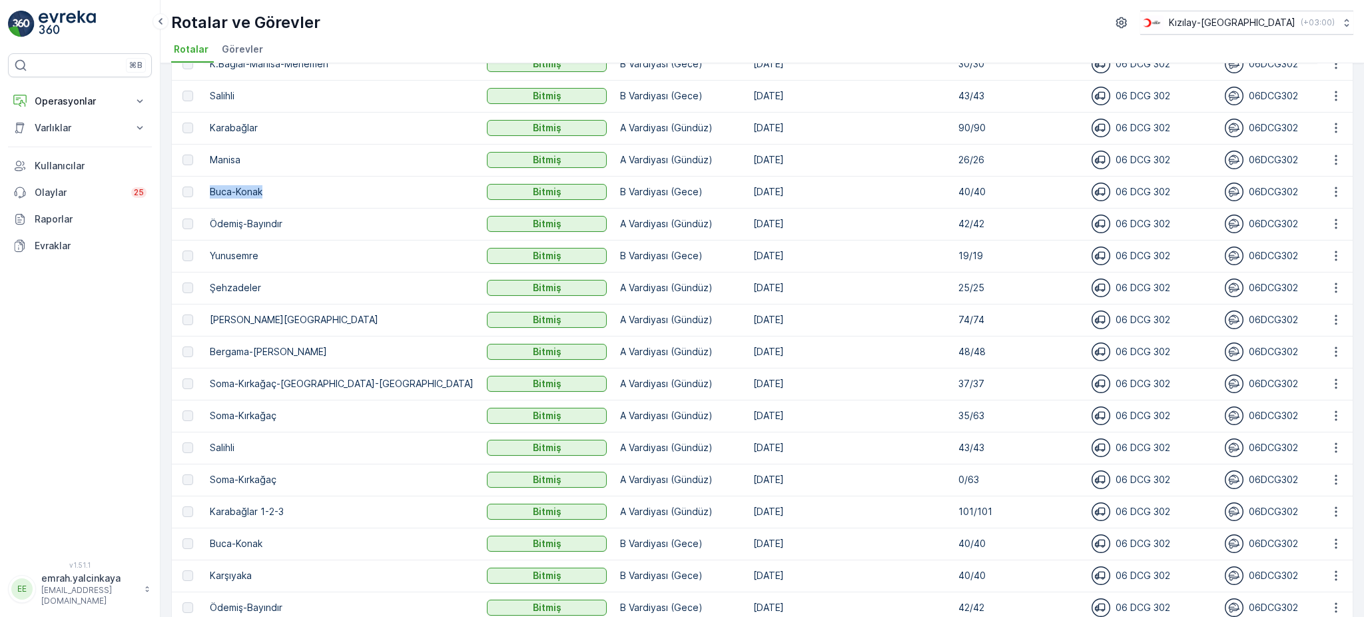
copy p "Buca-Konak"
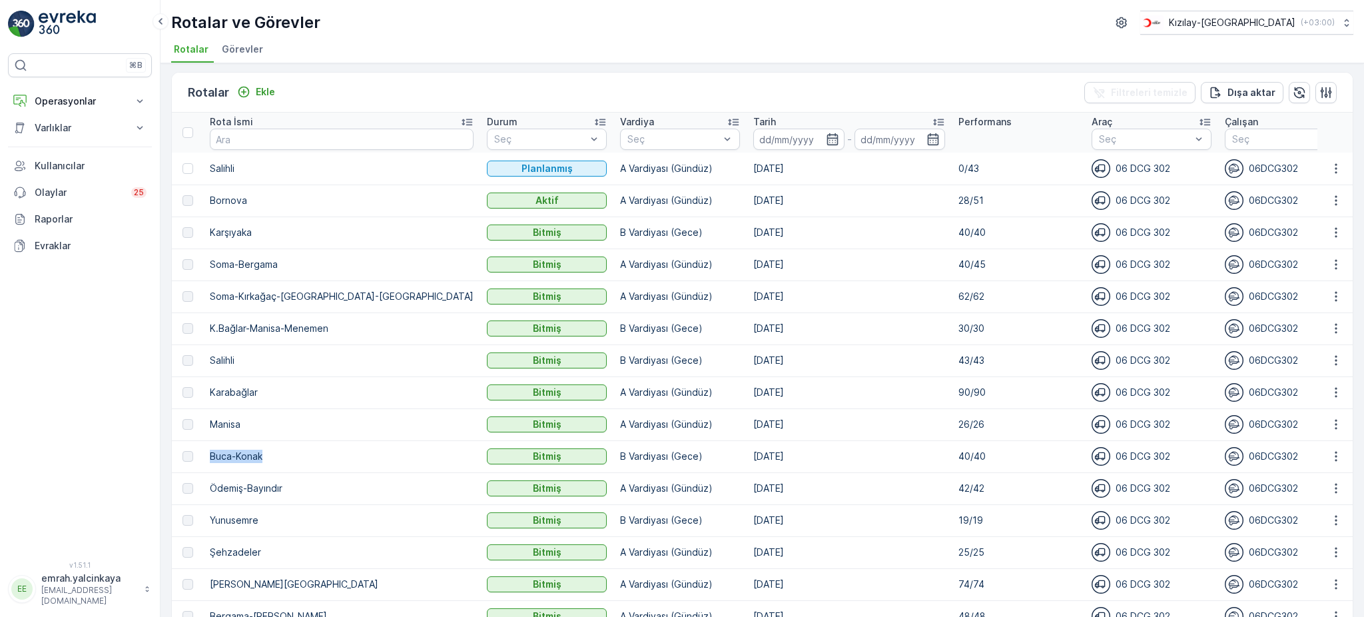
scroll to position [0, 0]
click at [260, 95] on p "Ekle" at bounding box center [265, 93] width 19 height 13
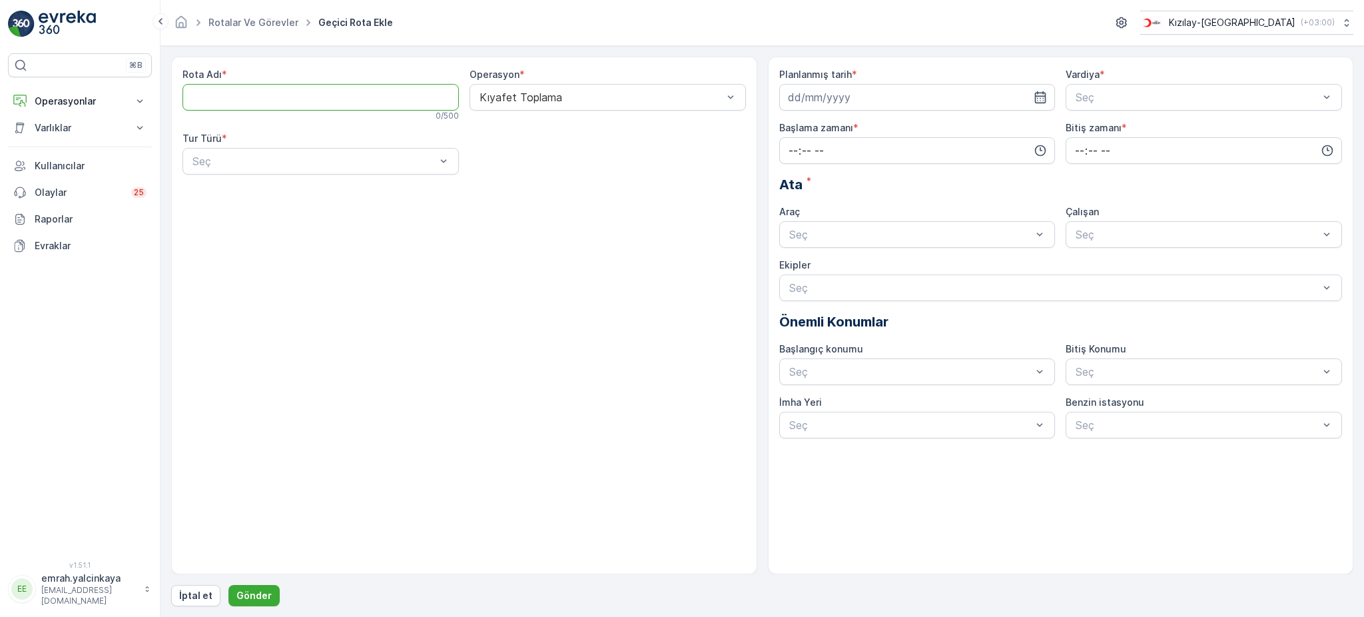
paste Adı "Buca-Konak"
type Adı "Buca-Konak"
click at [266, 191] on div "Statik" at bounding box center [320, 194] width 260 height 12
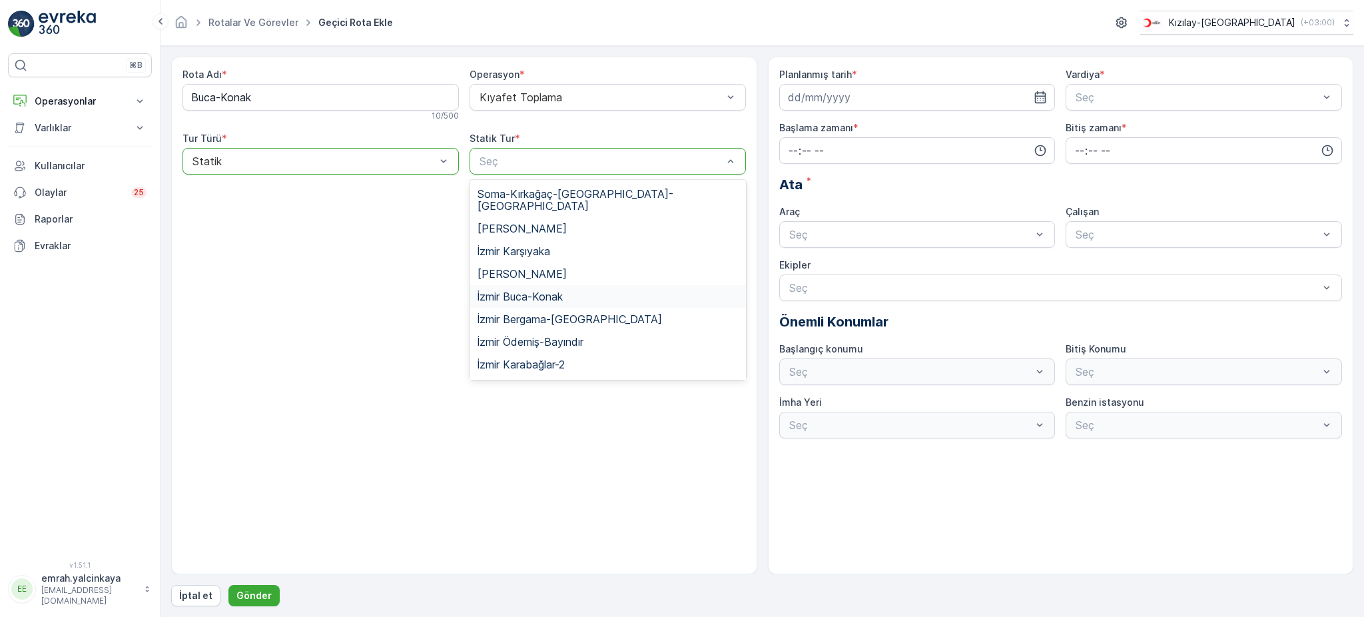
click at [546, 290] on span "İzmir Buca-Konak" at bounding box center [520, 296] width 85 height 12
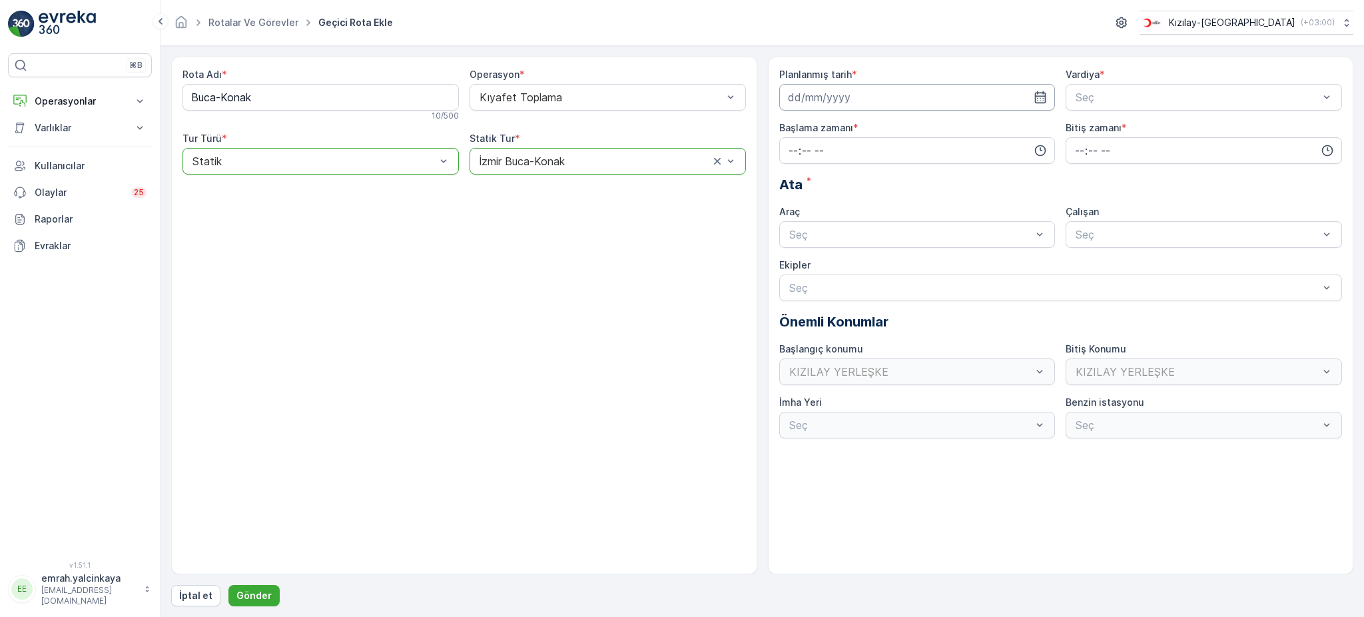
click at [842, 95] on input at bounding box center [917, 97] width 276 height 27
click at [872, 179] on div "2" at bounding box center [872, 182] width 21 height 21
type input "[DATE]"
click at [1111, 143] on div "B Vardiyası (Gece)" at bounding box center [1204, 152] width 276 height 23
click at [929, 143] on input "time" at bounding box center [917, 150] width 276 height 27
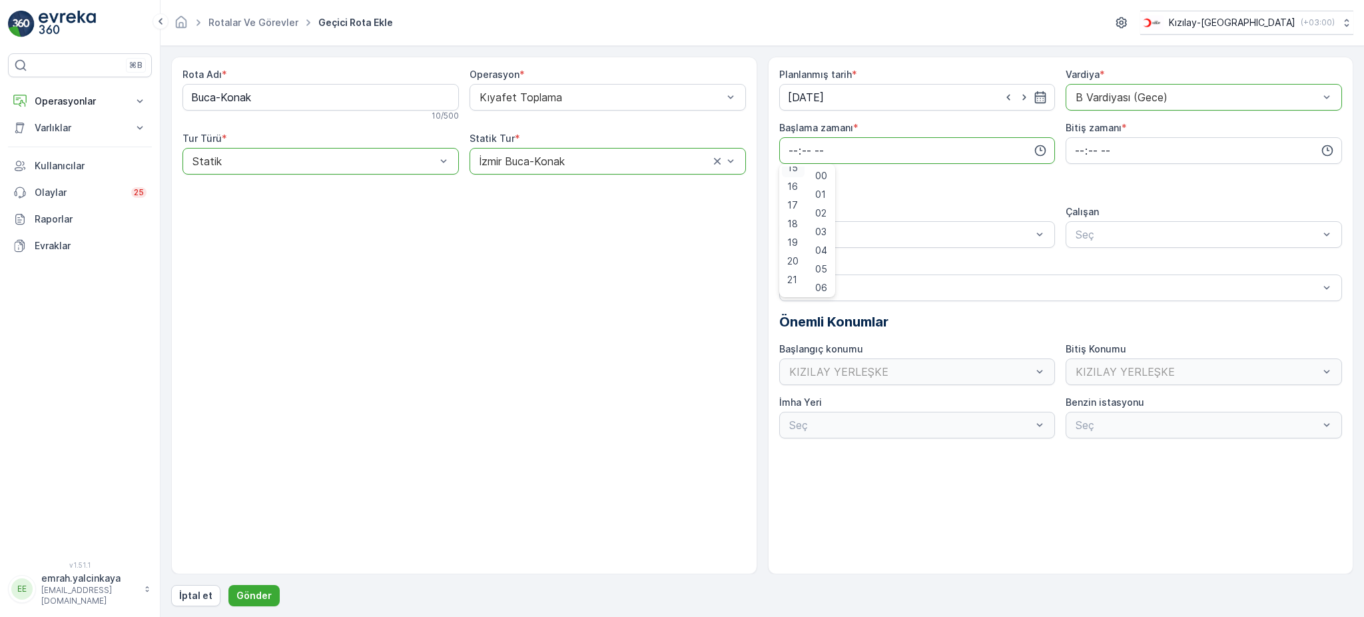
scroll to position [280, 0]
click at [795, 173] on span "15" at bounding box center [792, 175] width 11 height 13
click at [823, 203] on span "30" at bounding box center [820, 202] width 11 height 13
type input "15:30"
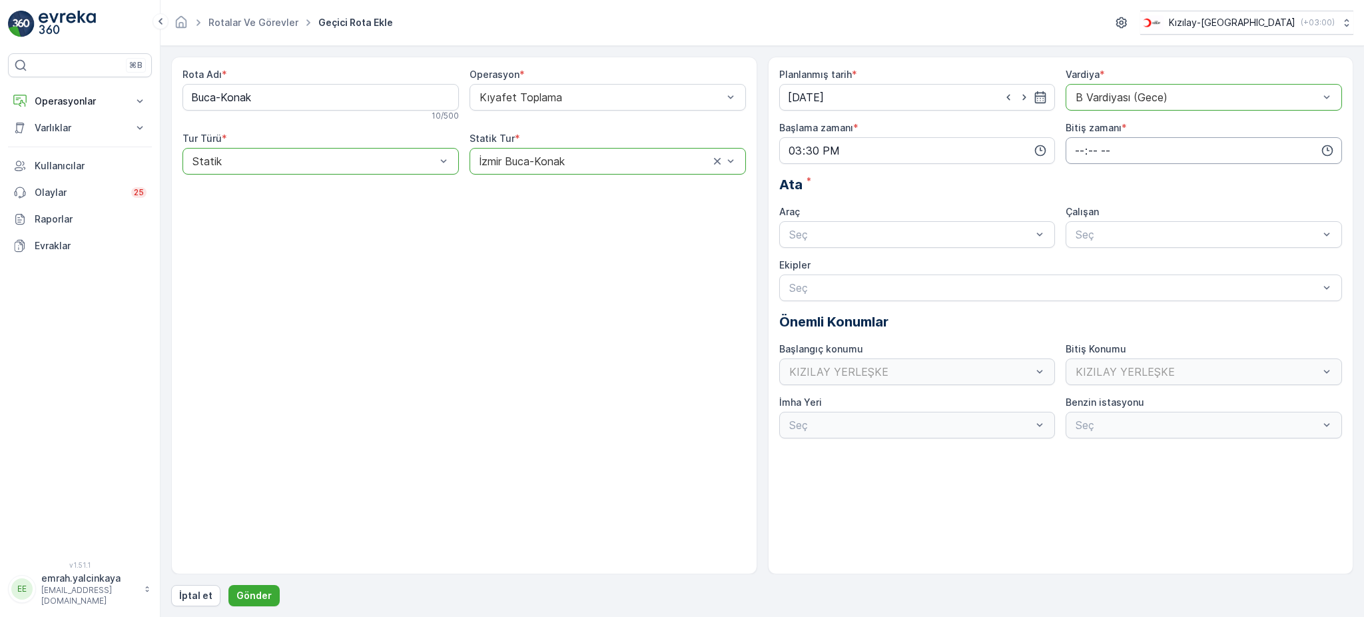
click at [1073, 148] on input "time" at bounding box center [1204, 150] width 276 height 27
click at [1074, 175] on span "00" at bounding box center [1080, 175] width 12 height 13
type input "00:00"
click at [973, 262] on div "06 DCG 302 Meşgul" at bounding box center [917, 267] width 260 height 12
click at [1122, 256] on div "06DCG302" at bounding box center [1204, 267] width 276 height 23
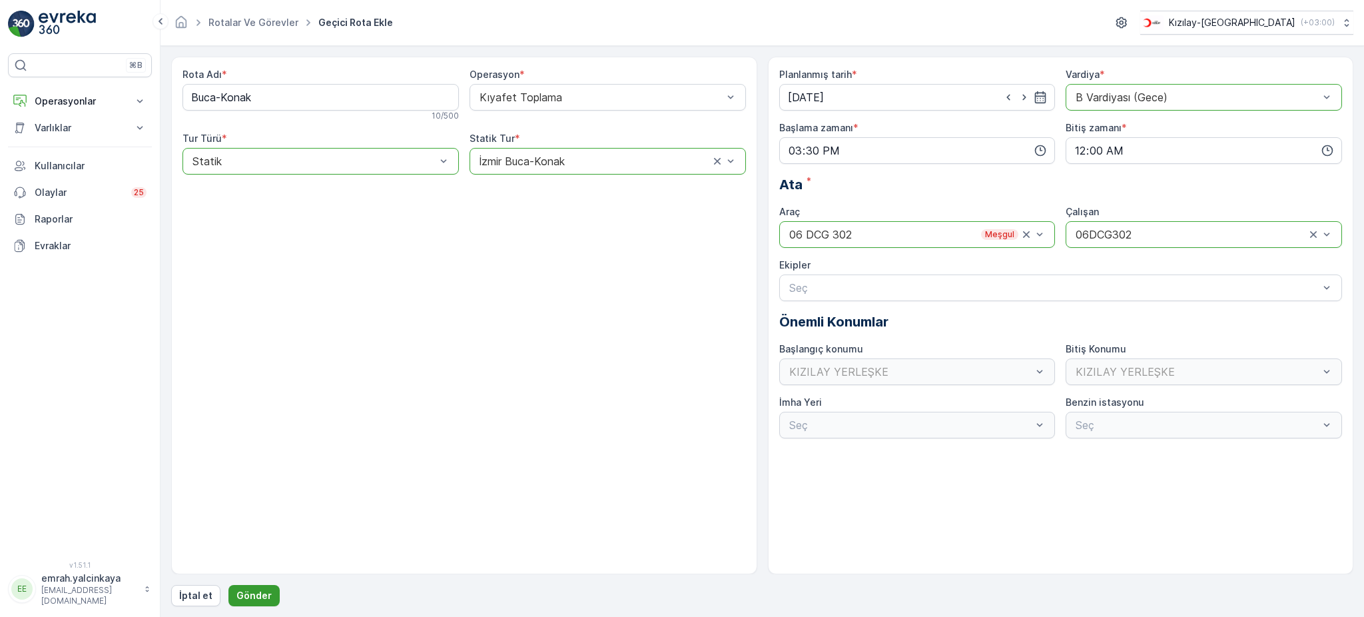
click at [268, 593] on button "Gönder" at bounding box center [253, 595] width 51 height 21
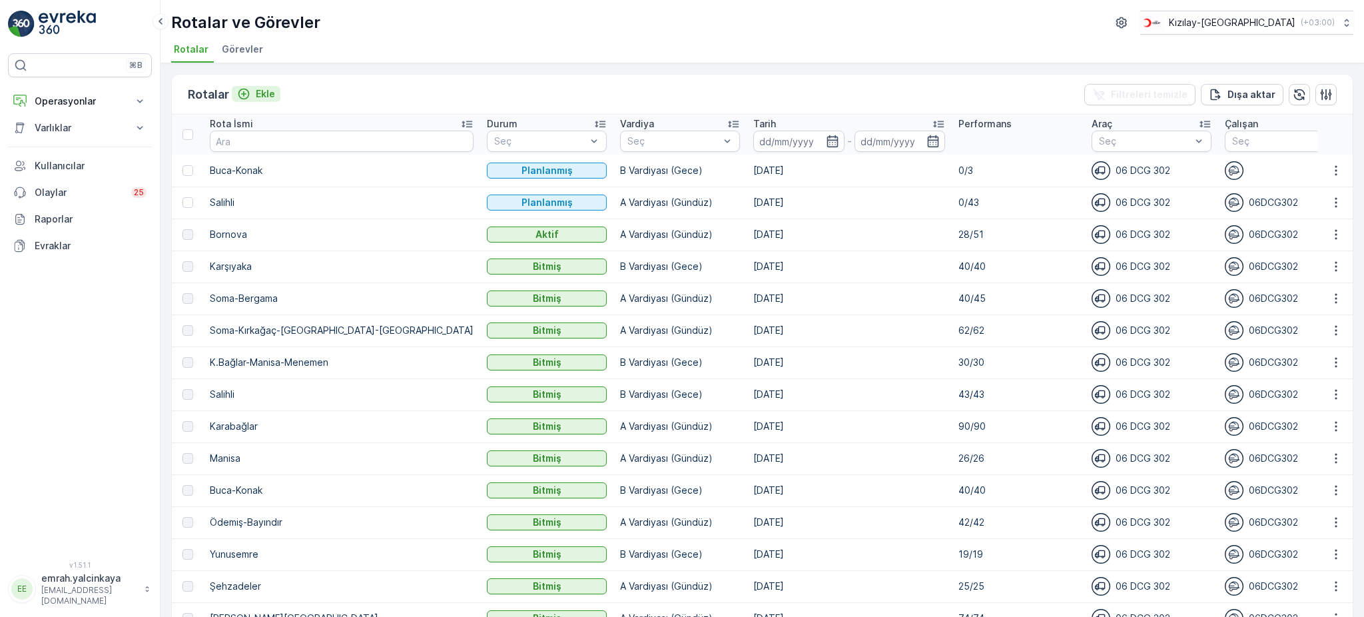
click at [248, 93] on icon "Ekle" at bounding box center [243, 93] width 13 height 13
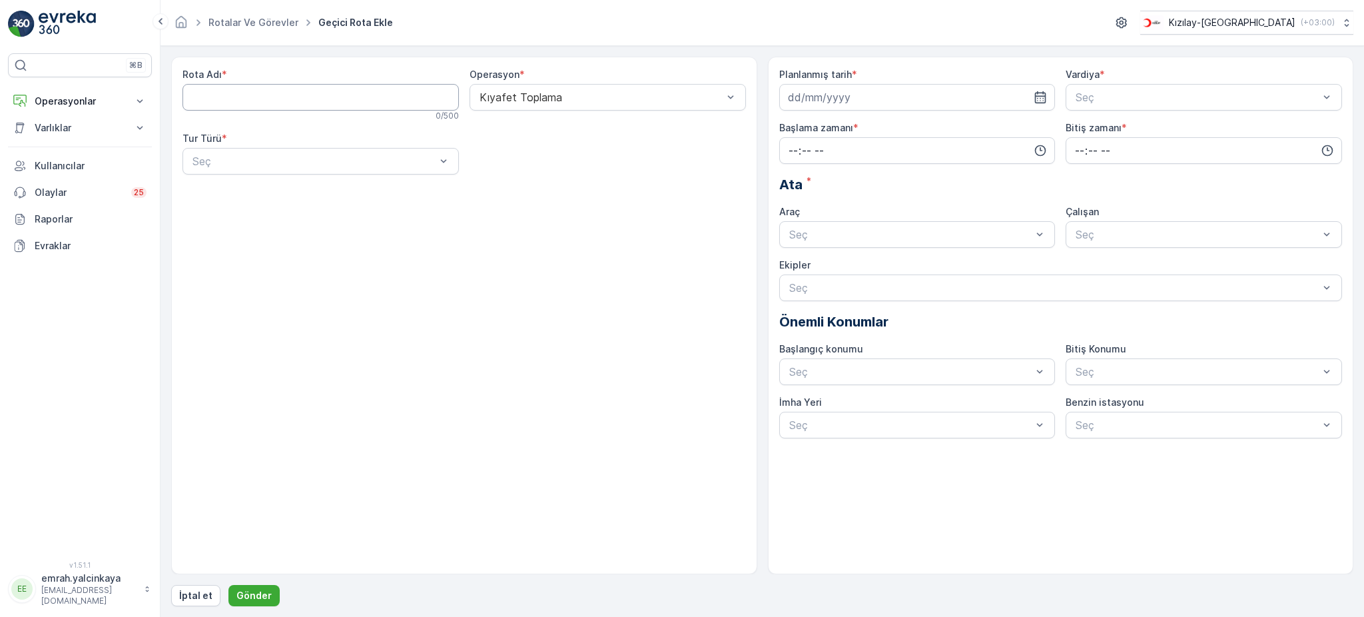
click at [249, 95] on Adı "Rota Adı" at bounding box center [320, 97] width 276 height 27
type Adı "m"
type Adı "Manisa"
click at [269, 170] on div "Seç" at bounding box center [320, 161] width 276 height 27
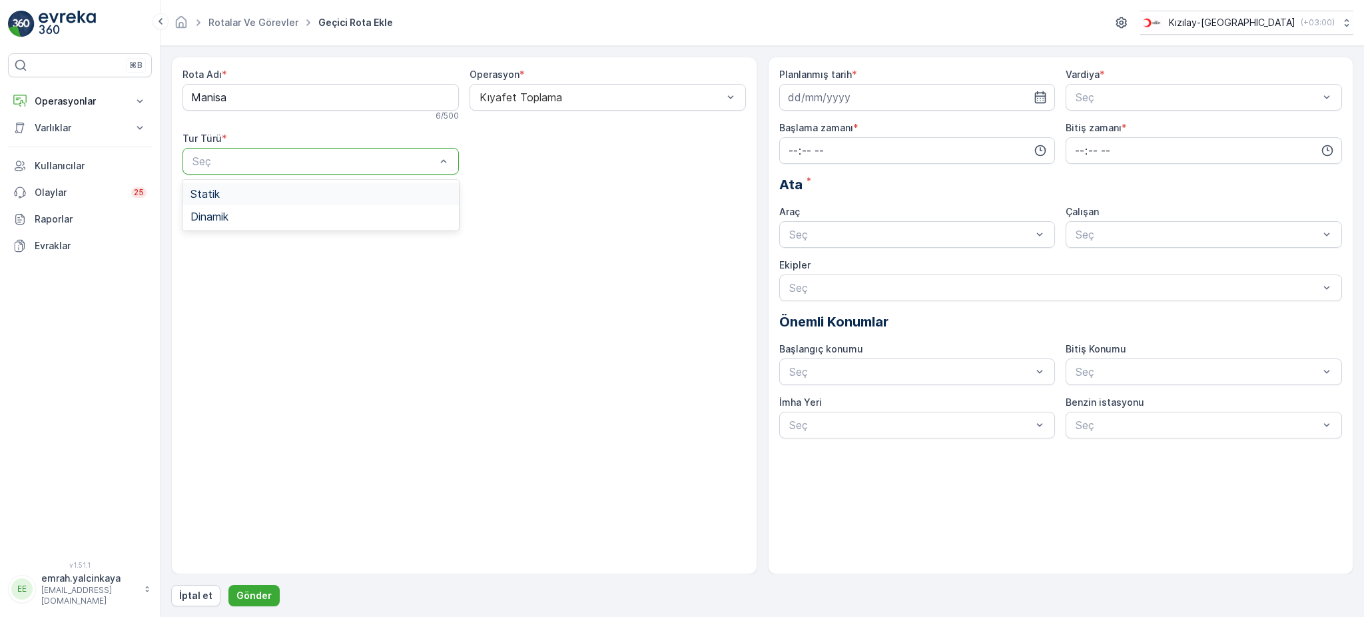
click at [271, 197] on div "Statik" at bounding box center [320, 194] width 260 height 12
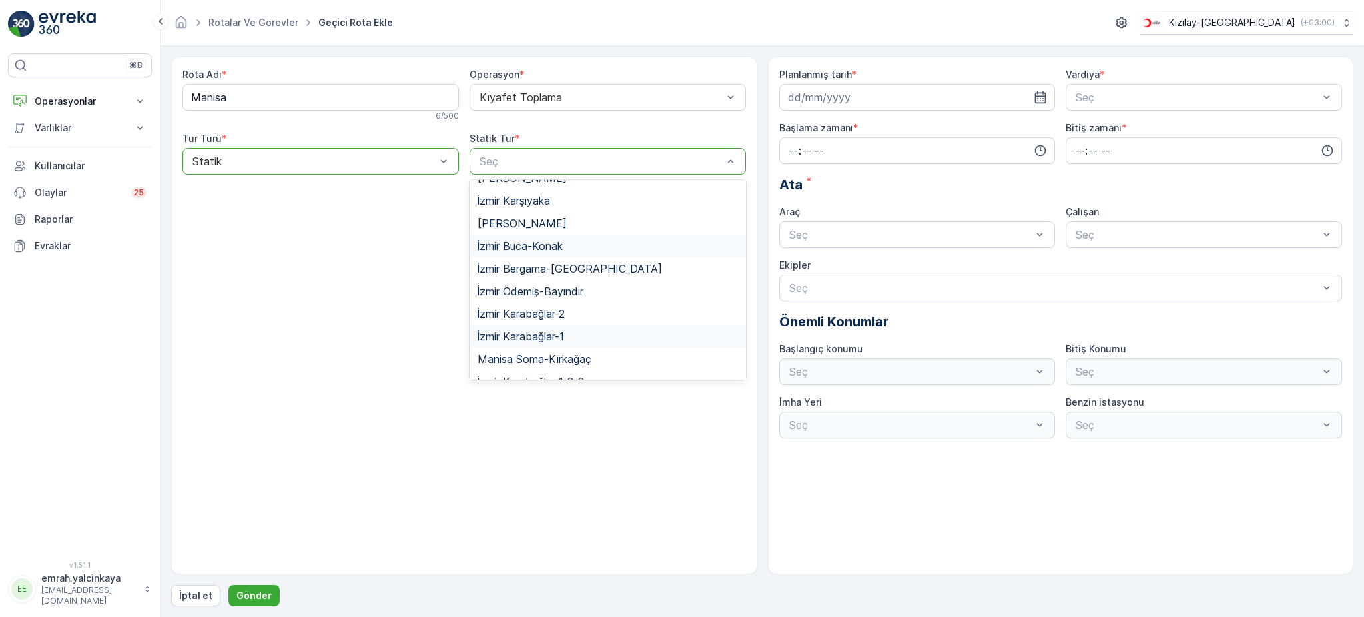
scroll to position [145, 0]
click at [567, 349] on span "[PERSON_NAME]" at bounding box center [522, 355] width 89 height 12
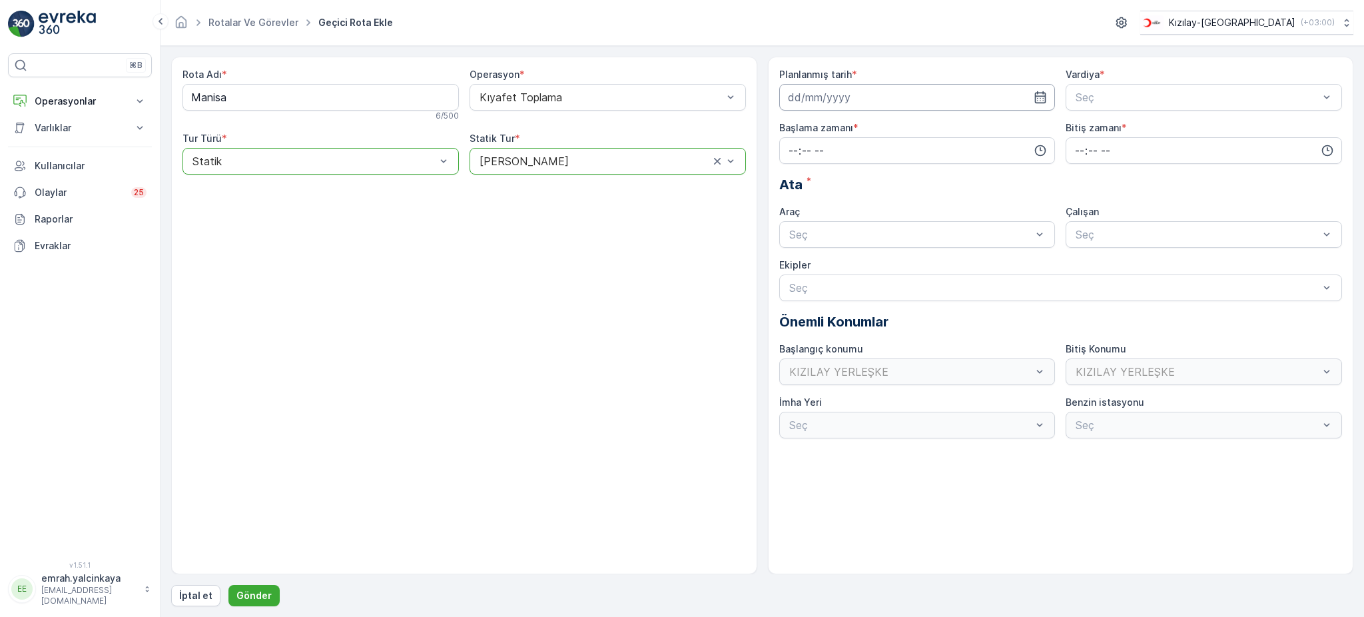
click at [910, 96] on input at bounding box center [917, 97] width 276 height 27
click at [896, 184] on div "3" at bounding box center [896, 182] width 21 height 21
type input "[DATE]"
click at [1092, 127] on span "A Vardiyası (Gündüz)" at bounding box center [1125, 130] width 103 height 12
click at [917, 157] on input "time" at bounding box center [917, 150] width 276 height 27
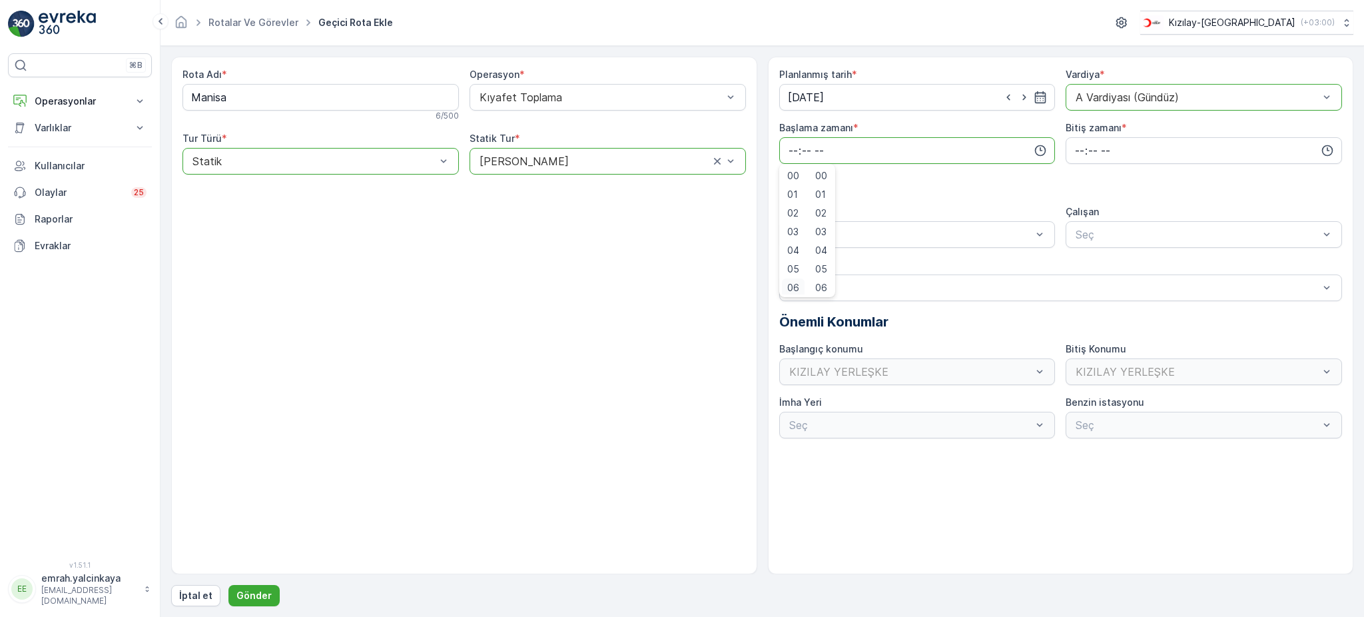
scroll to position [3, 0]
click at [793, 284] on span "06" at bounding box center [793, 284] width 12 height 13
type input "06:00"
click at [1077, 155] on input "time" at bounding box center [1204, 150] width 276 height 27
click at [1082, 181] on span "00" at bounding box center [1080, 175] width 12 height 13
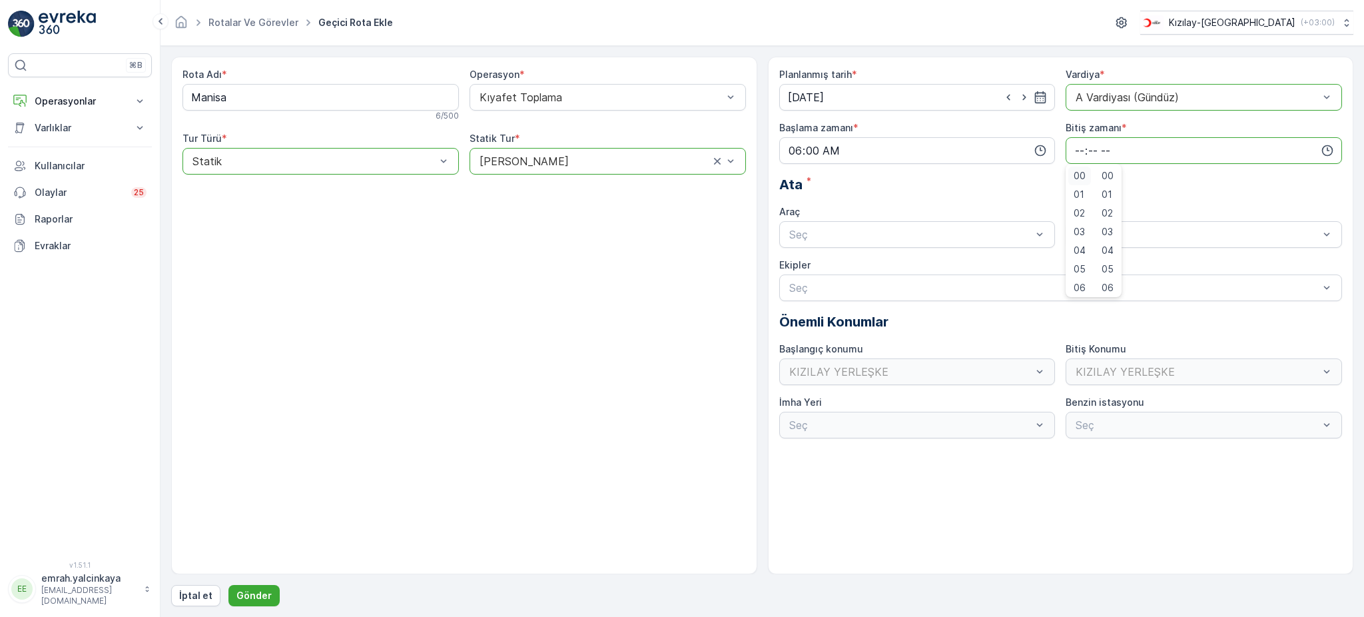
type input "00:00"
click at [961, 264] on div "06 DCG 302" at bounding box center [917, 267] width 260 height 12
click at [1098, 261] on span "06DCG302" at bounding box center [1102, 267] width 56 height 12
click at [260, 599] on p "Gönder" at bounding box center [253, 595] width 35 height 13
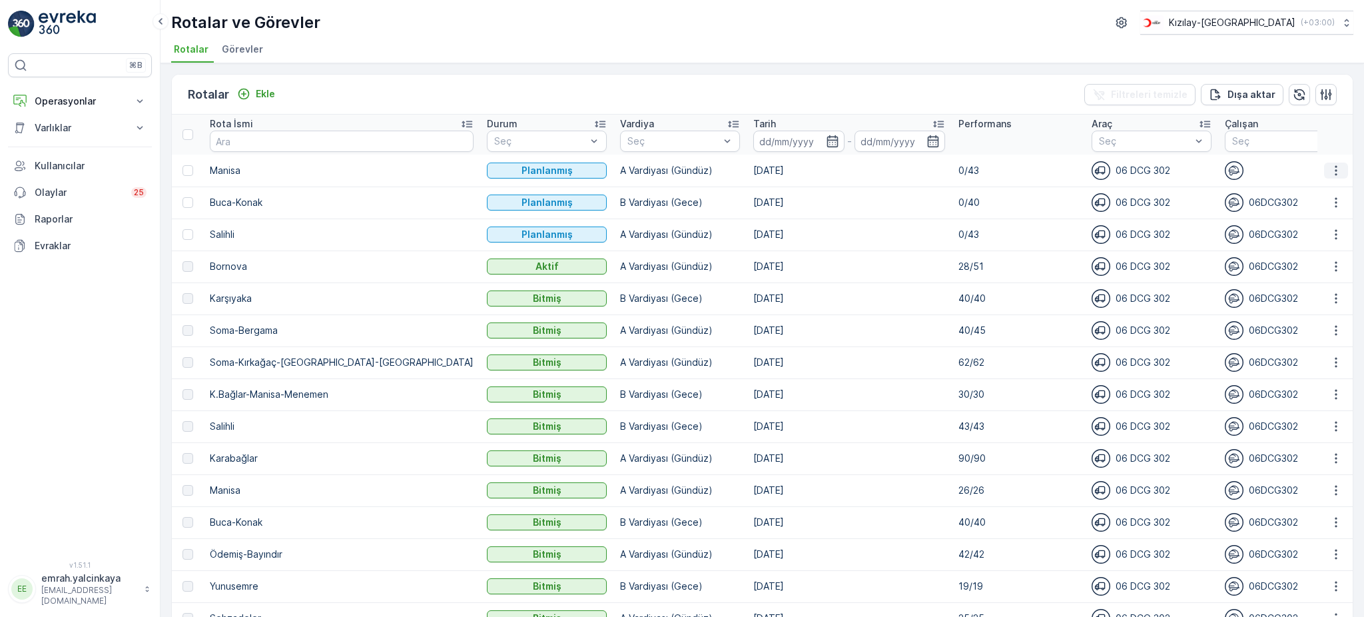
click at [1338, 171] on button "button" at bounding box center [1336, 171] width 24 height 16
click at [1040, 7] on div "Rotalar ve Görevler Kızılay-[GEOGRAPHIC_DATA] ( +03:00 ) Rotalar Görevler" at bounding box center [762, 31] width 1203 height 63
click at [270, 93] on p "Ekle" at bounding box center [265, 93] width 19 height 13
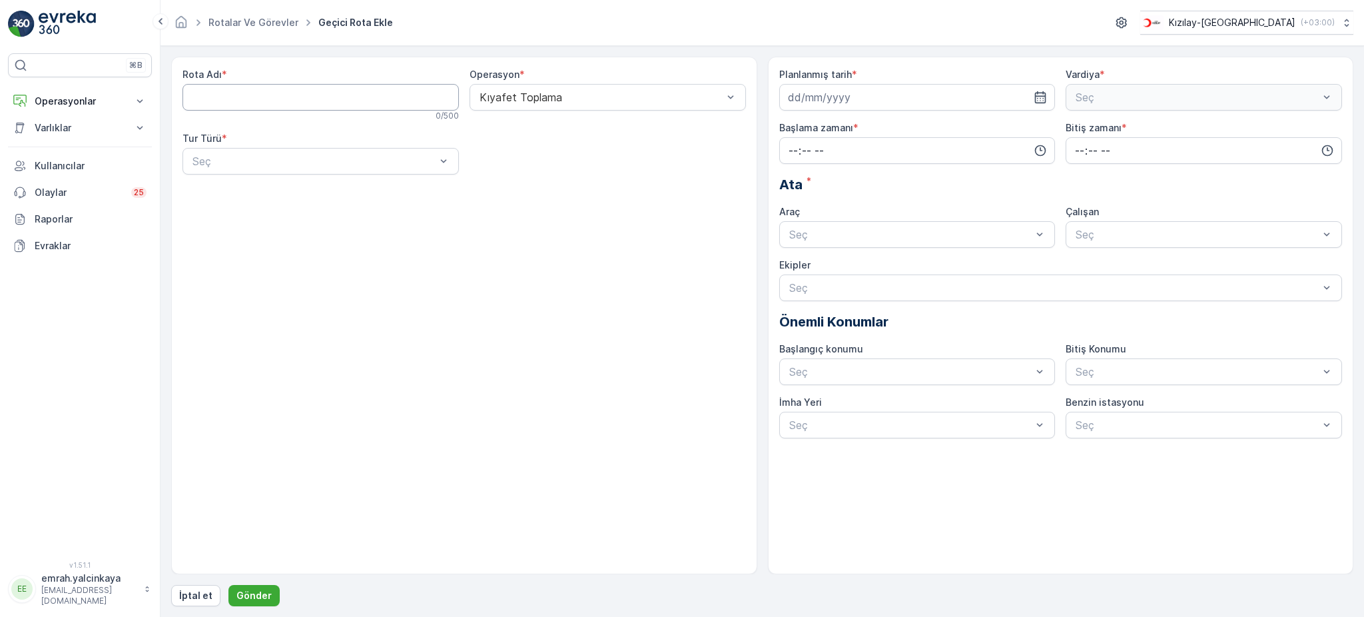
click at [346, 95] on Adı "Rota Adı" at bounding box center [320, 97] width 276 height 27
type Adı "Karabağlar"
click at [317, 182] on div "Statik" at bounding box center [320, 193] width 276 height 23
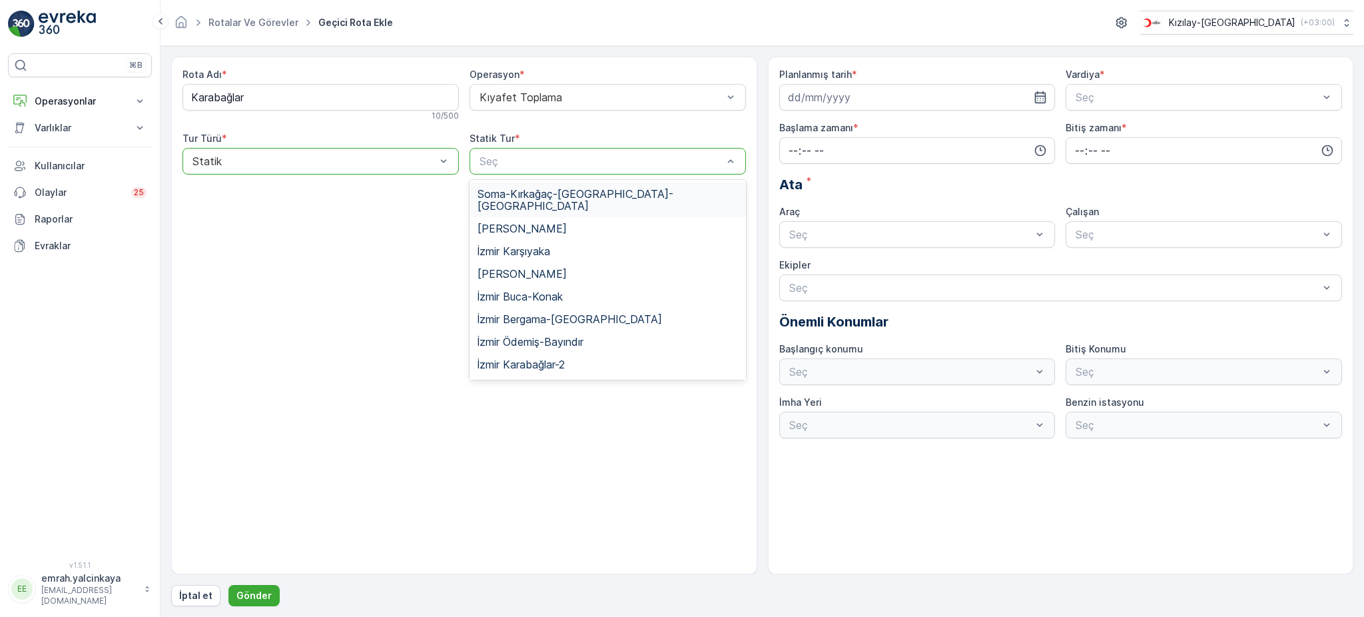
click at [547, 174] on div "Seç" at bounding box center [608, 161] width 276 height 27
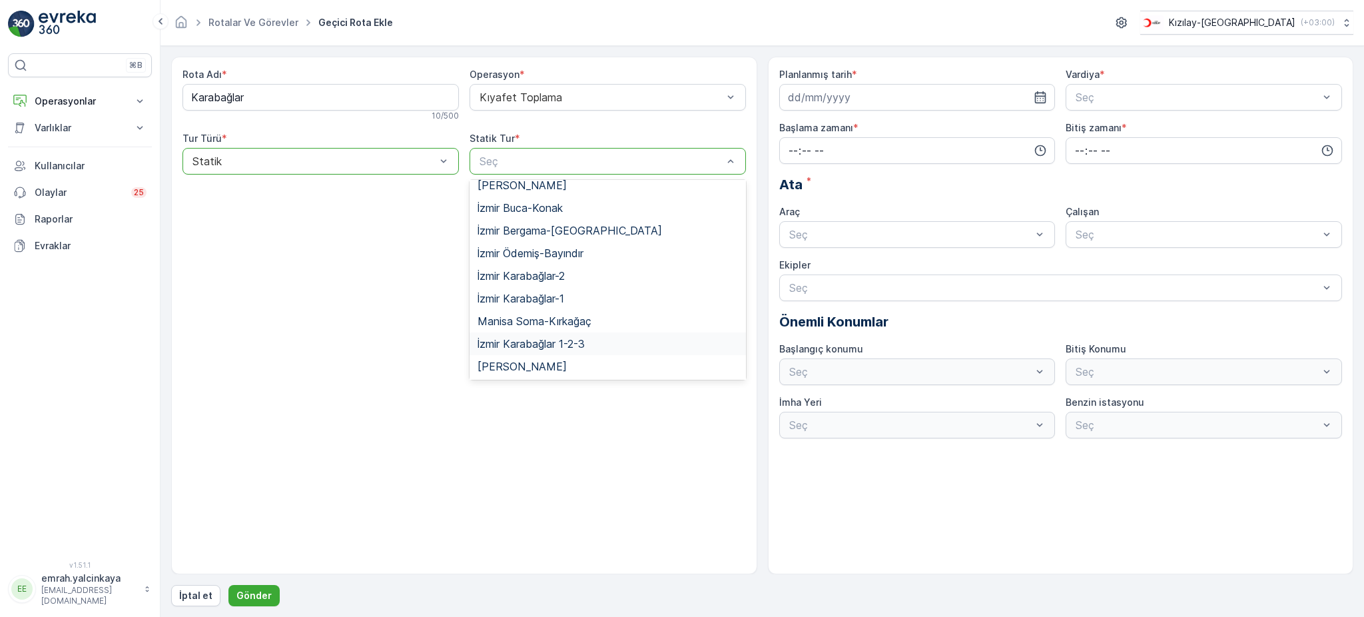
scroll to position [145, 0]
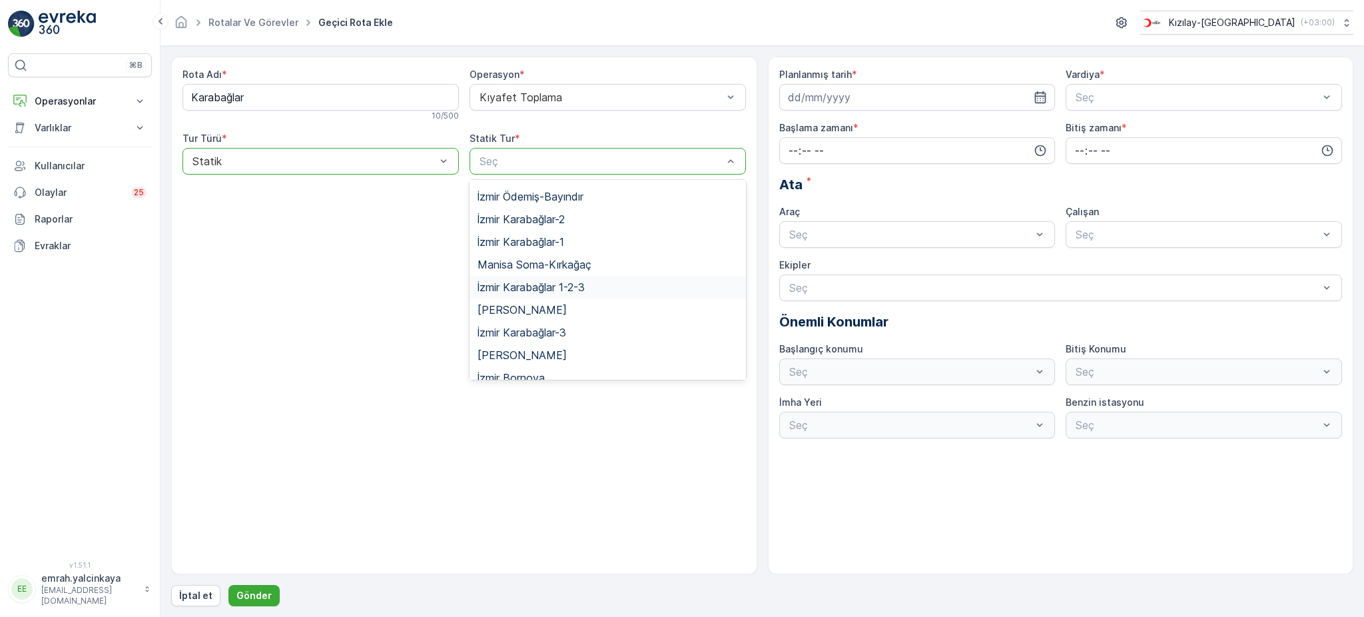
click at [552, 281] on span "İzmir Karabağlar 1-2-3" at bounding box center [531, 287] width 107 height 12
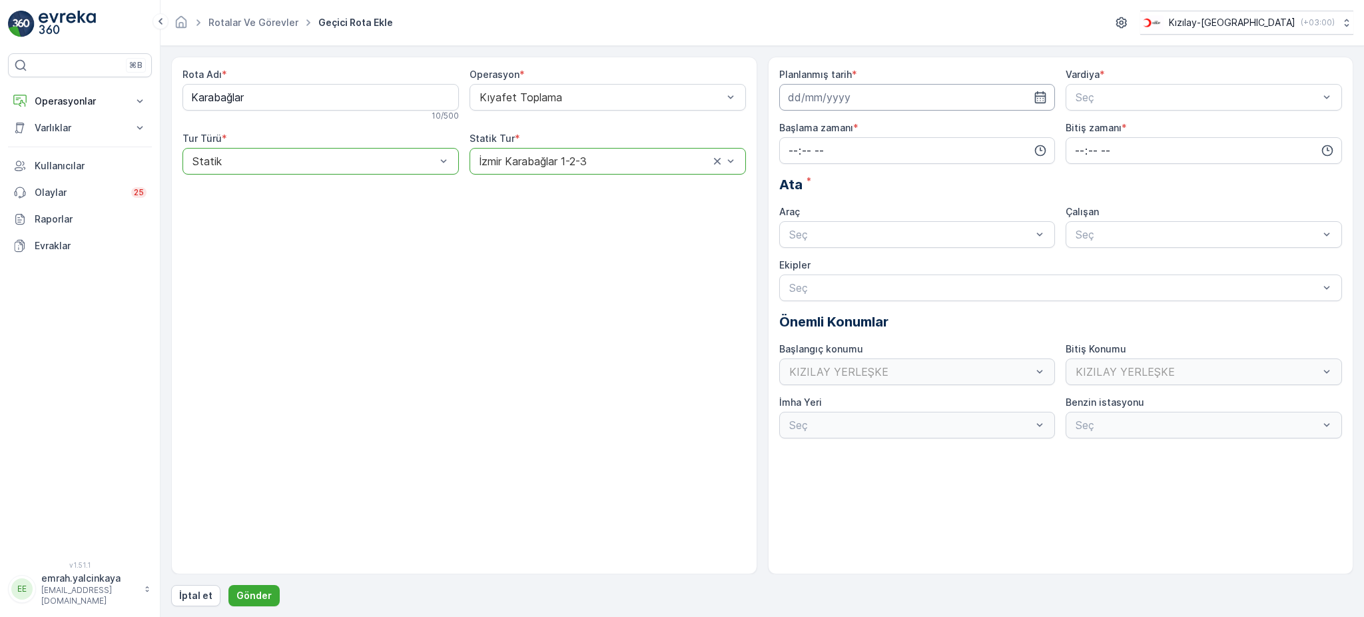
click at [816, 96] on input at bounding box center [917, 97] width 276 height 27
click at [797, 204] on div "6" at bounding box center [801, 208] width 21 height 21
type input "[DATE]"
click at [1089, 99] on div at bounding box center [1197, 97] width 246 height 12
click at [1106, 125] on span "A Vardiyası (Gündüz)" at bounding box center [1125, 130] width 103 height 12
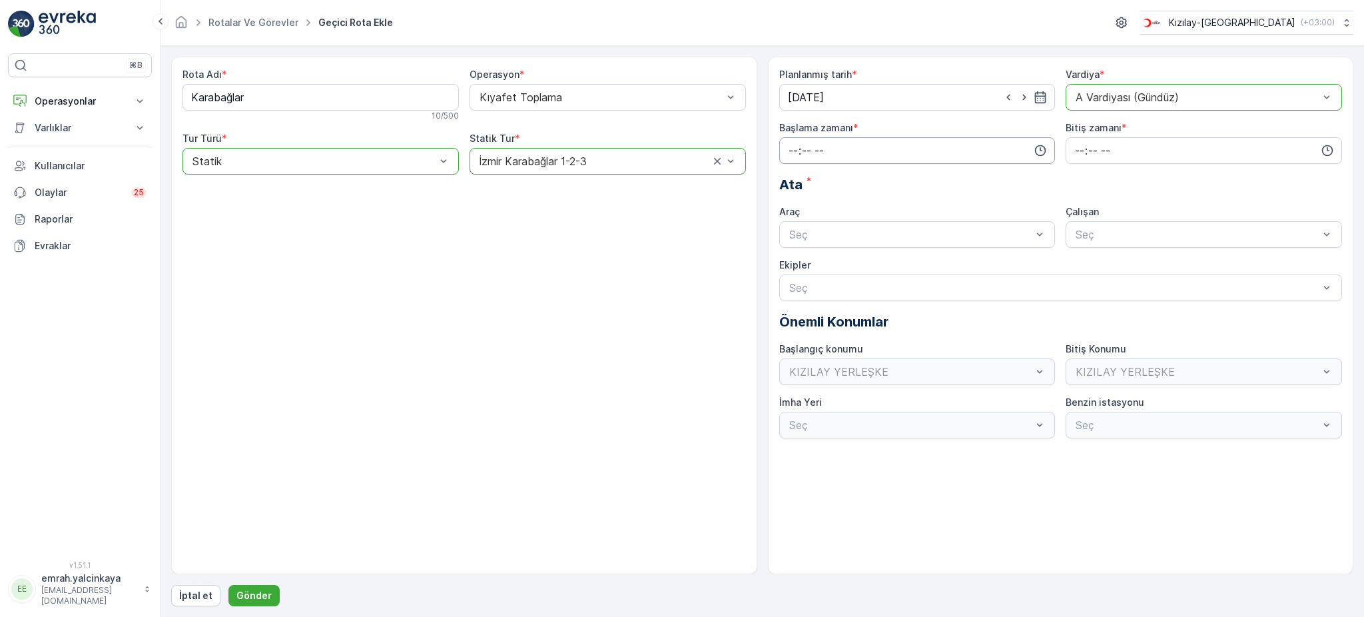
click at [931, 143] on input "time" at bounding box center [917, 150] width 276 height 27
click at [790, 287] on span "06" at bounding box center [793, 284] width 12 height 13
type input "06:00"
click at [1077, 158] on input "time" at bounding box center [1204, 150] width 276 height 27
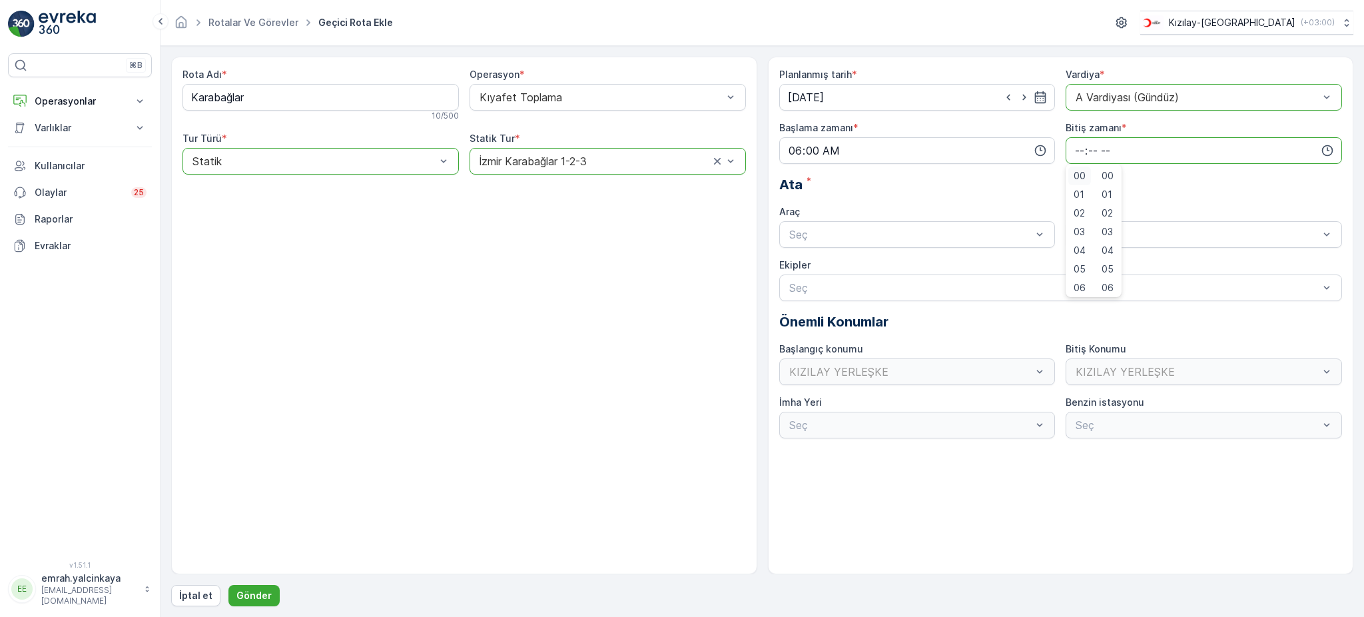
click at [1084, 177] on span "00" at bounding box center [1080, 175] width 12 height 13
type input "00:00"
click at [1016, 244] on div "Seç" at bounding box center [917, 234] width 276 height 27
drag, startPoint x: 998, startPoint y: 264, endPoint x: 1031, endPoint y: 260, distance: 32.9
click at [999, 265] on div "06 DCG 302" at bounding box center [917, 267] width 260 height 12
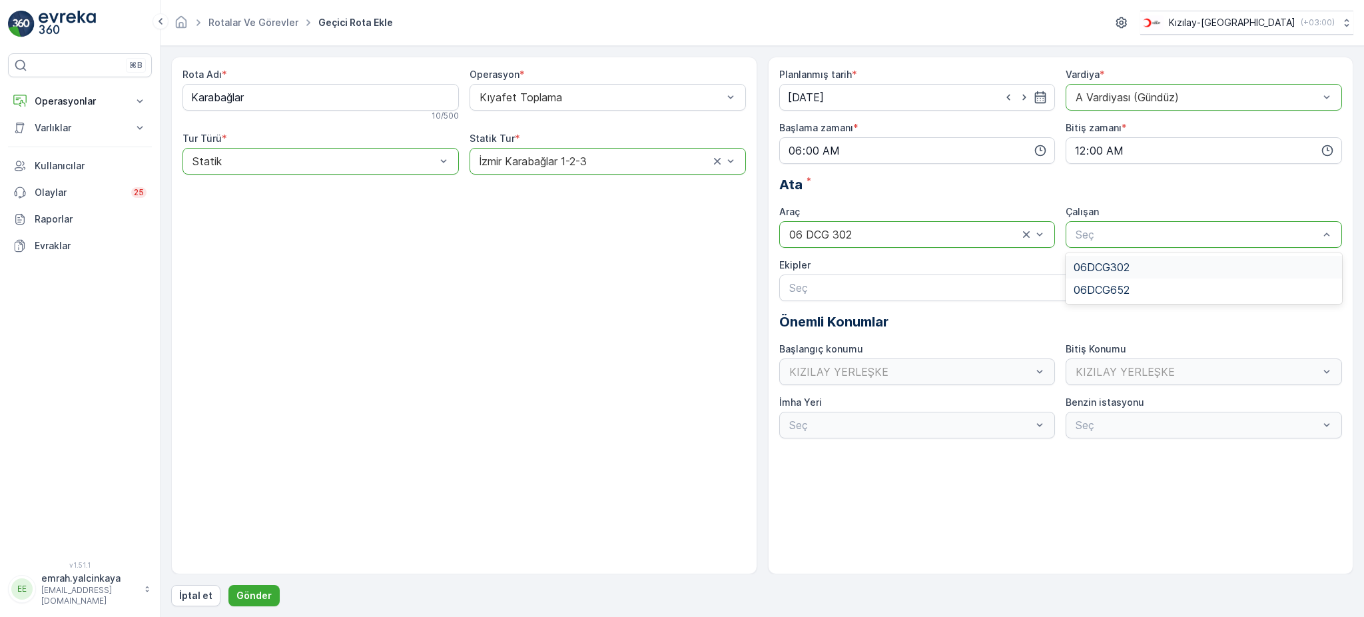
click at [1139, 266] on div "06DCG302" at bounding box center [1204, 267] width 260 height 12
click at [250, 602] on p "Gönder" at bounding box center [253, 595] width 35 height 13
